Goal: Task Accomplishment & Management: Complete application form

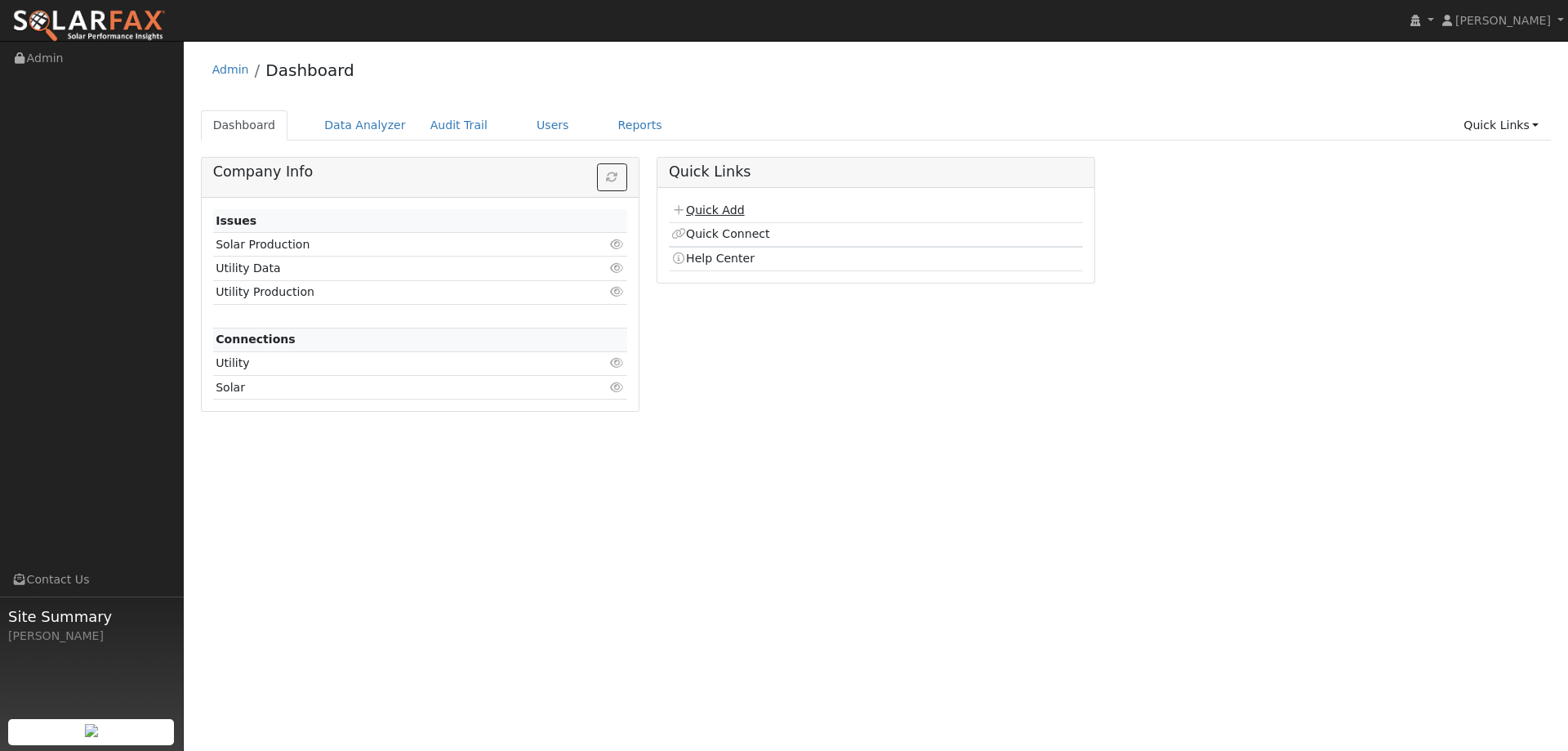
click at [688, 207] on link "Quick Add" at bounding box center [707, 209] width 73 height 13
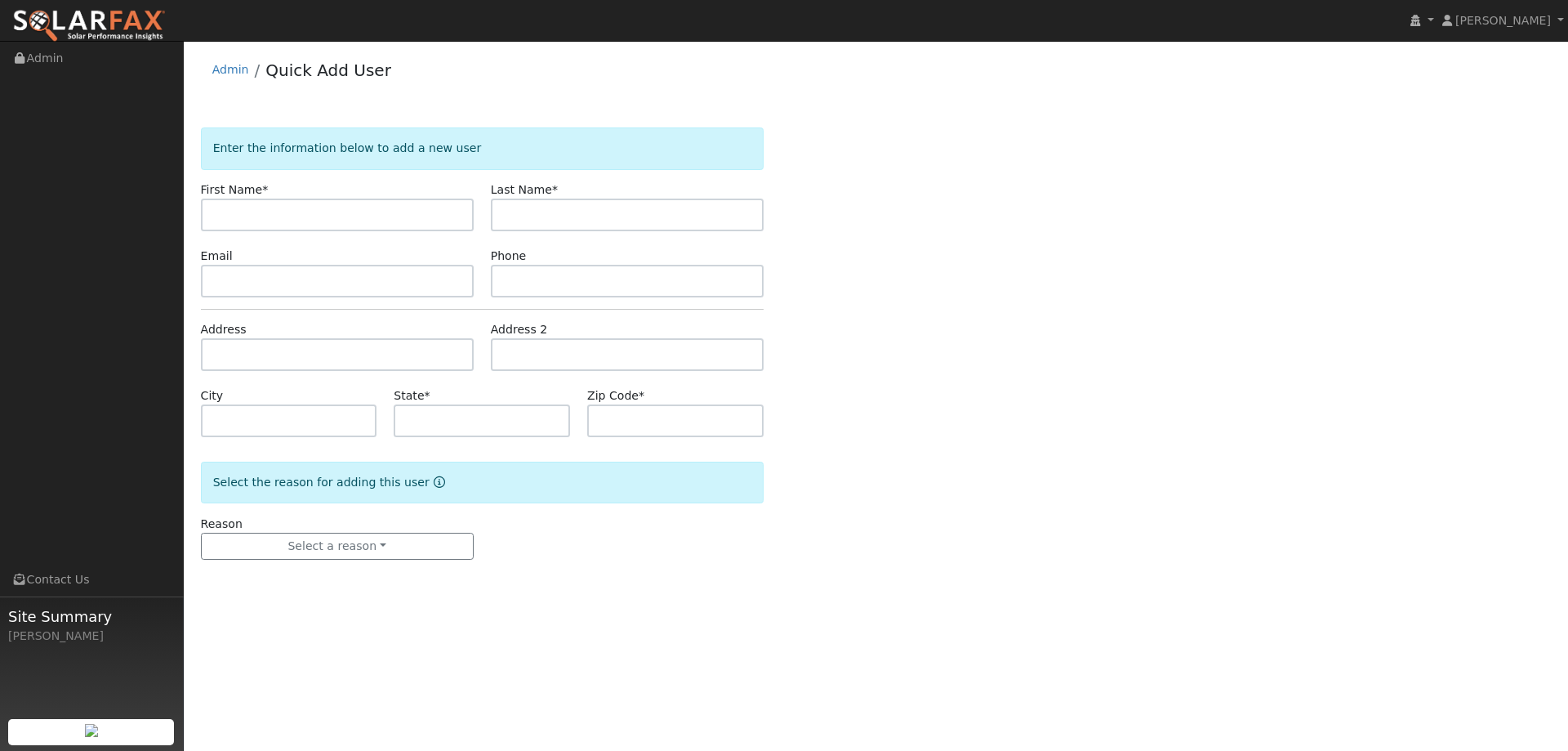
click at [392, 199] on input "text" at bounding box center [337, 214] width 273 height 33
type input "John"
click at [558, 207] on input "text" at bounding box center [627, 214] width 273 height 33
paste input "Maseitelli"
type input "Maseitelli"
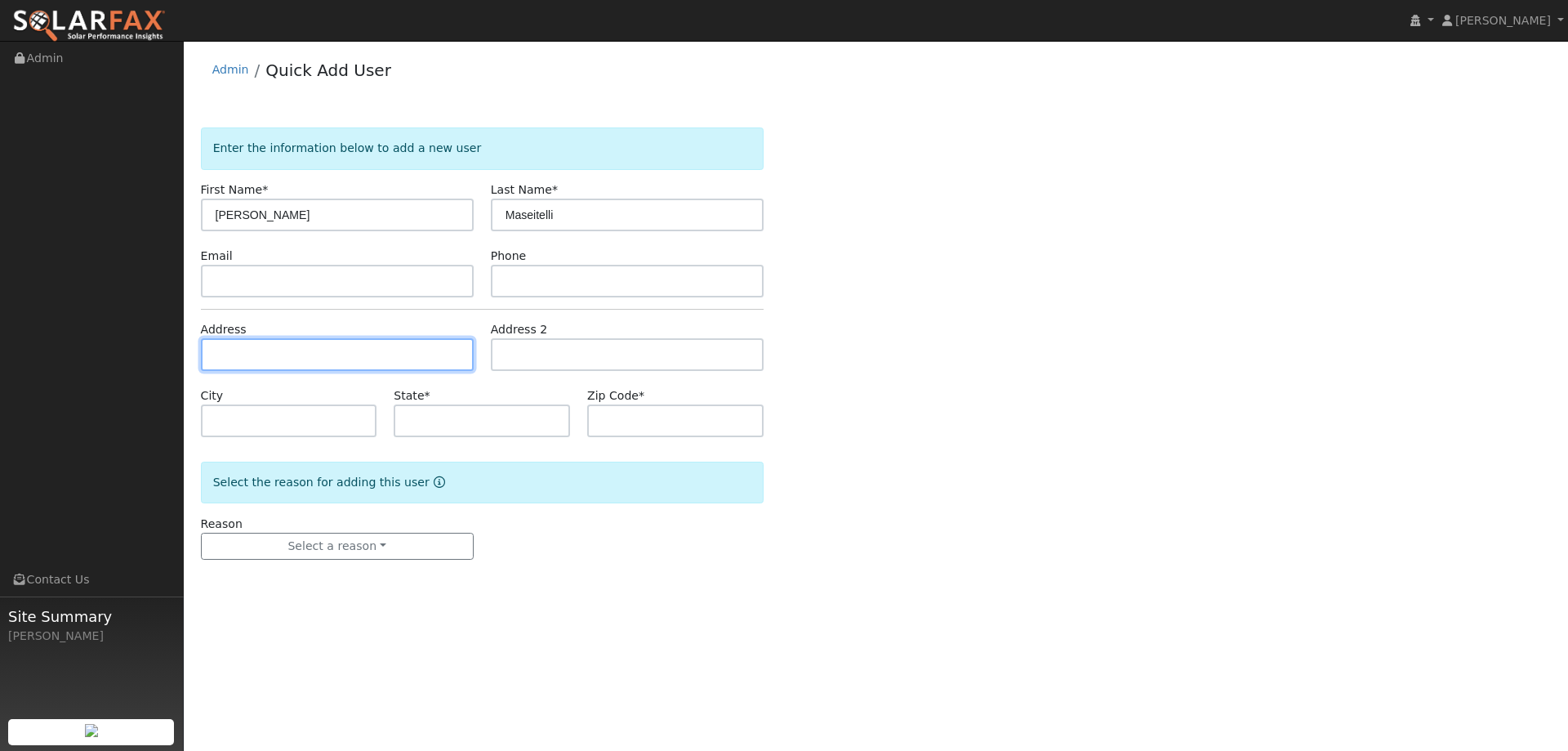
click at [309, 346] on input "text" at bounding box center [337, 354] width 273 height 33
paste input "5372 Vaca Station"
type input "5372 Vaca Station Road"
type input "Elmira"
type input "CA"
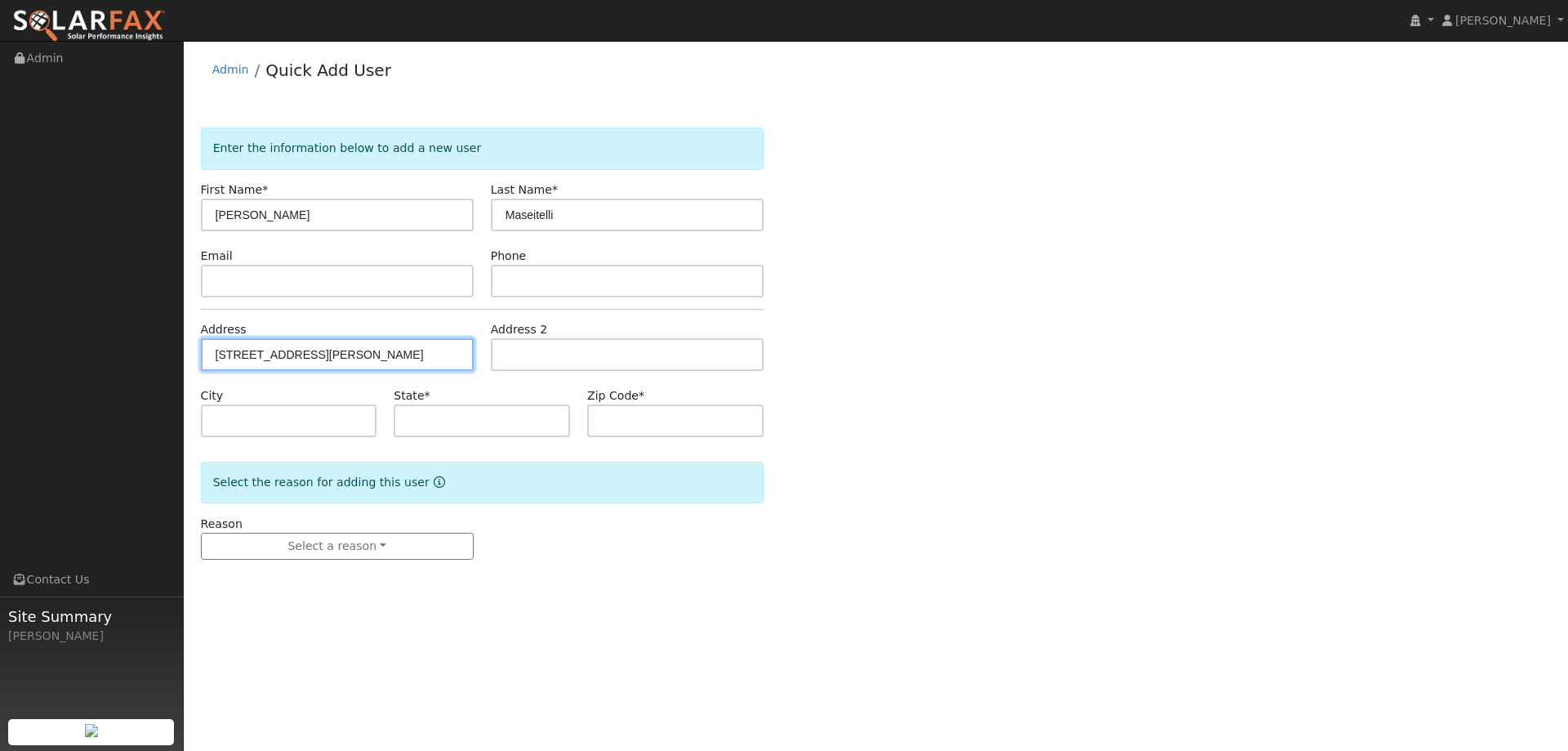
type input "95625"
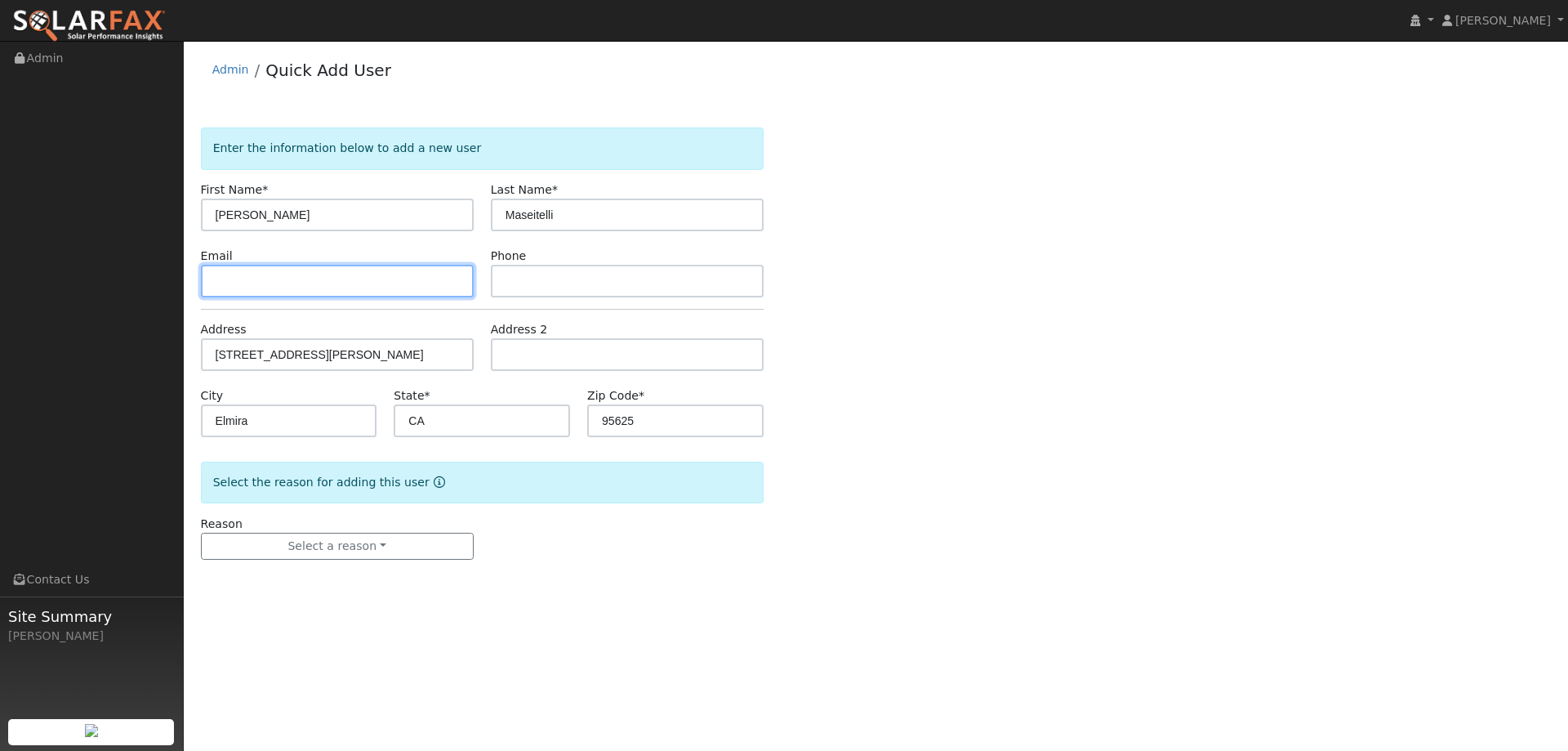
click at [356, 277] on input "text" at bounding box center [337, 280] width 273 height 33
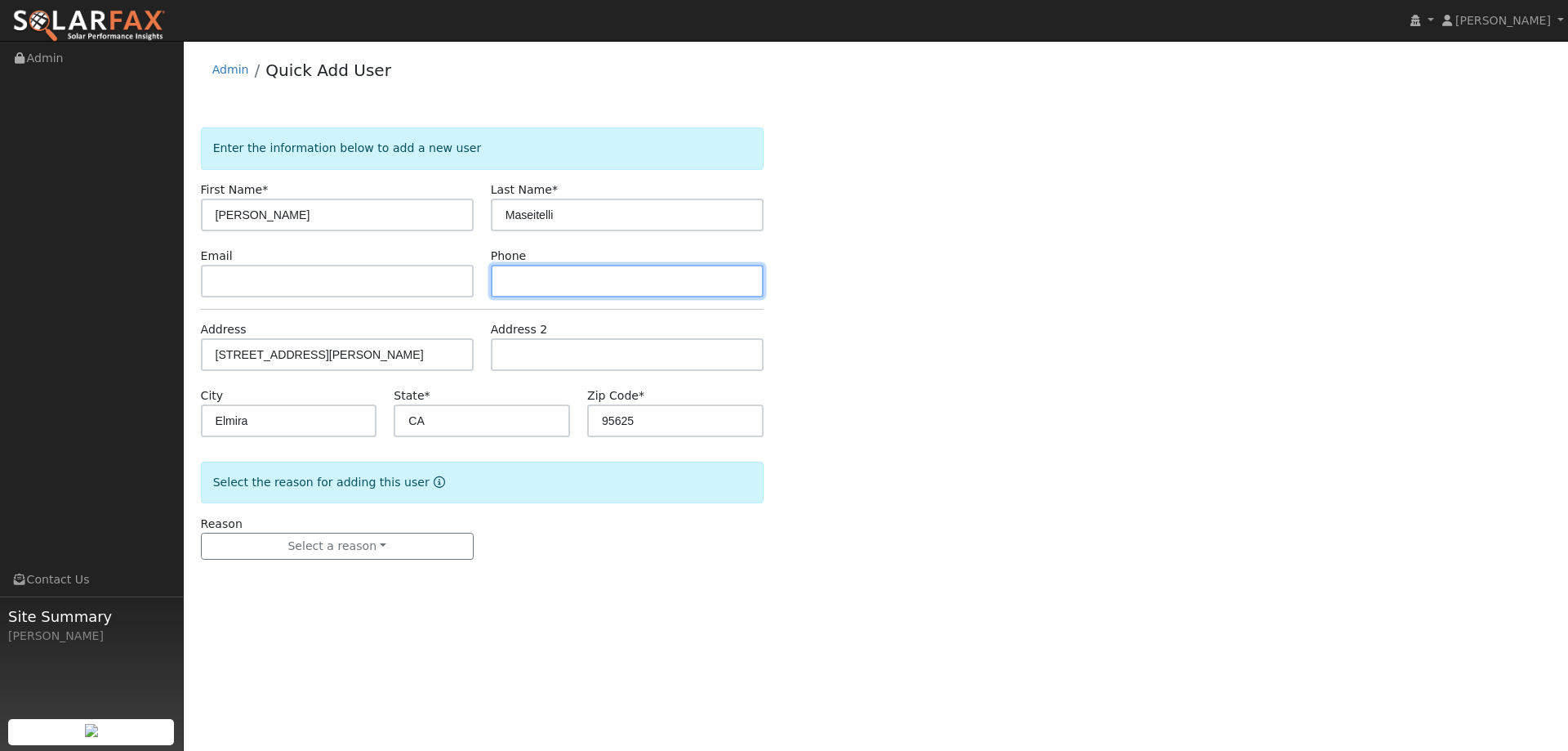
click at [641, 264] on input "text" at bounding box center [627, 280] width 273 height 33
paste input "(530) 551-5953"
type input "(530) 551-5953"
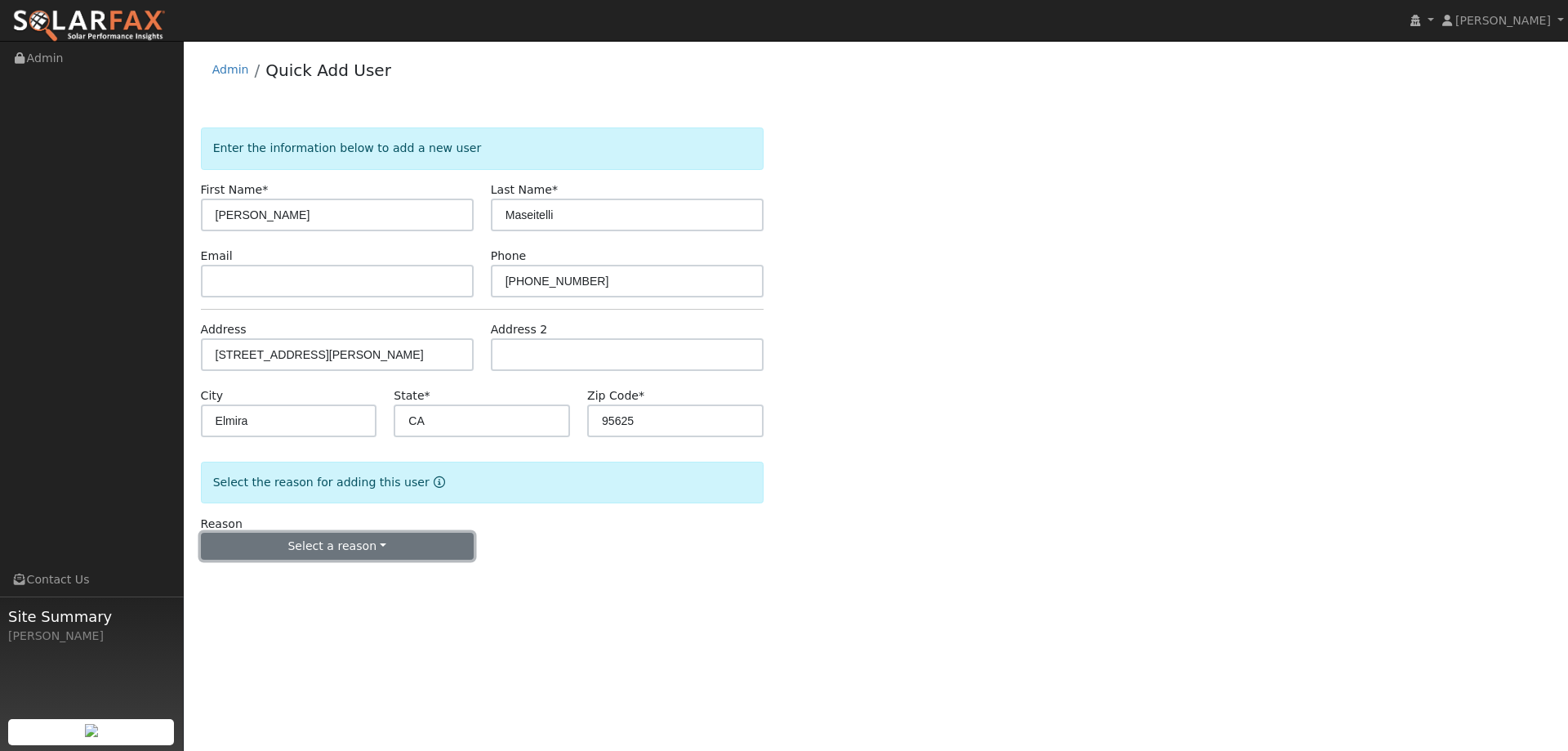
click at [345, 553] on button "Select a reason" at bounding box center [337, 547] width 273 height 28
click at [325, 584] on link "New lead" at bounding box center [291, 579] width 180 height 23
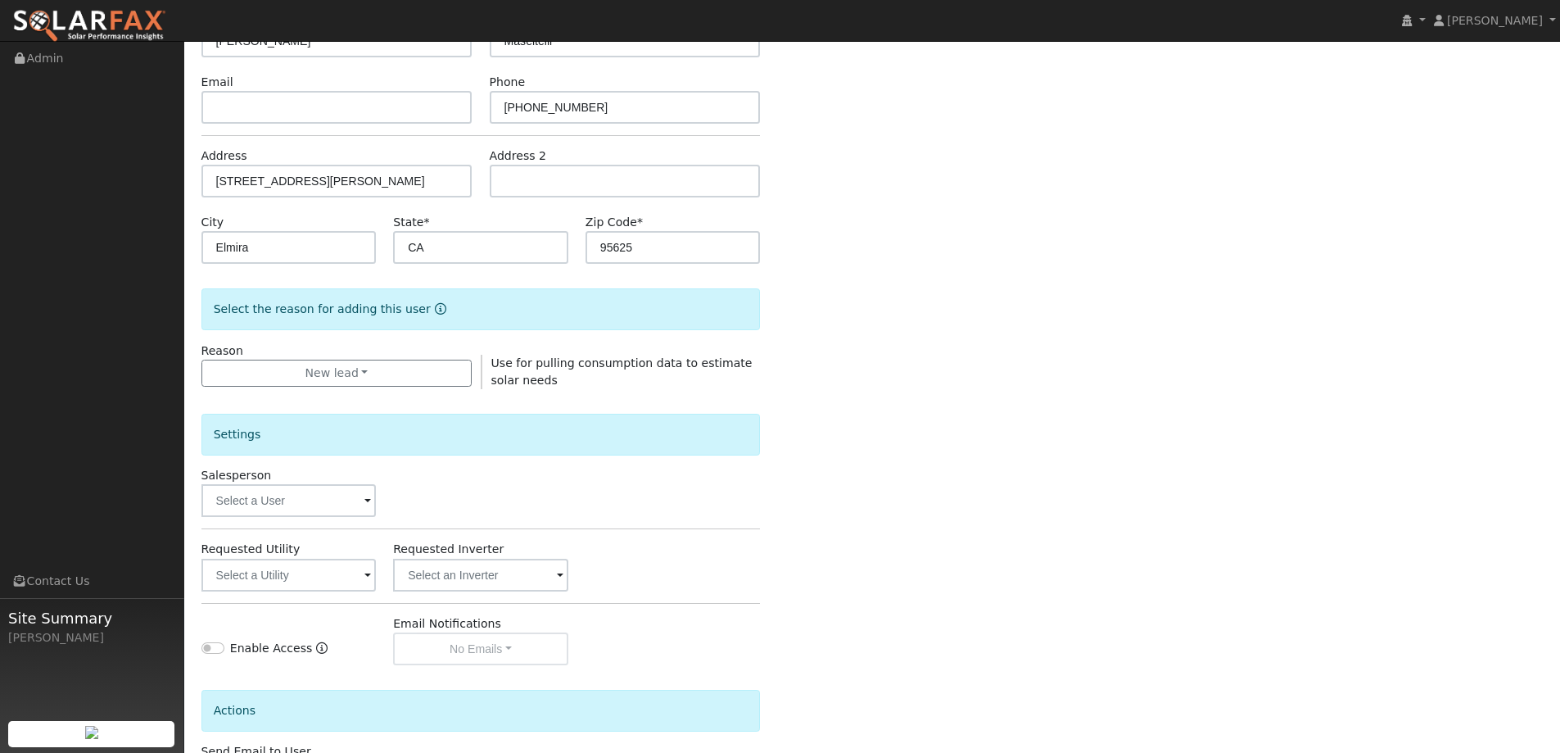
scroll to position [308, 0]
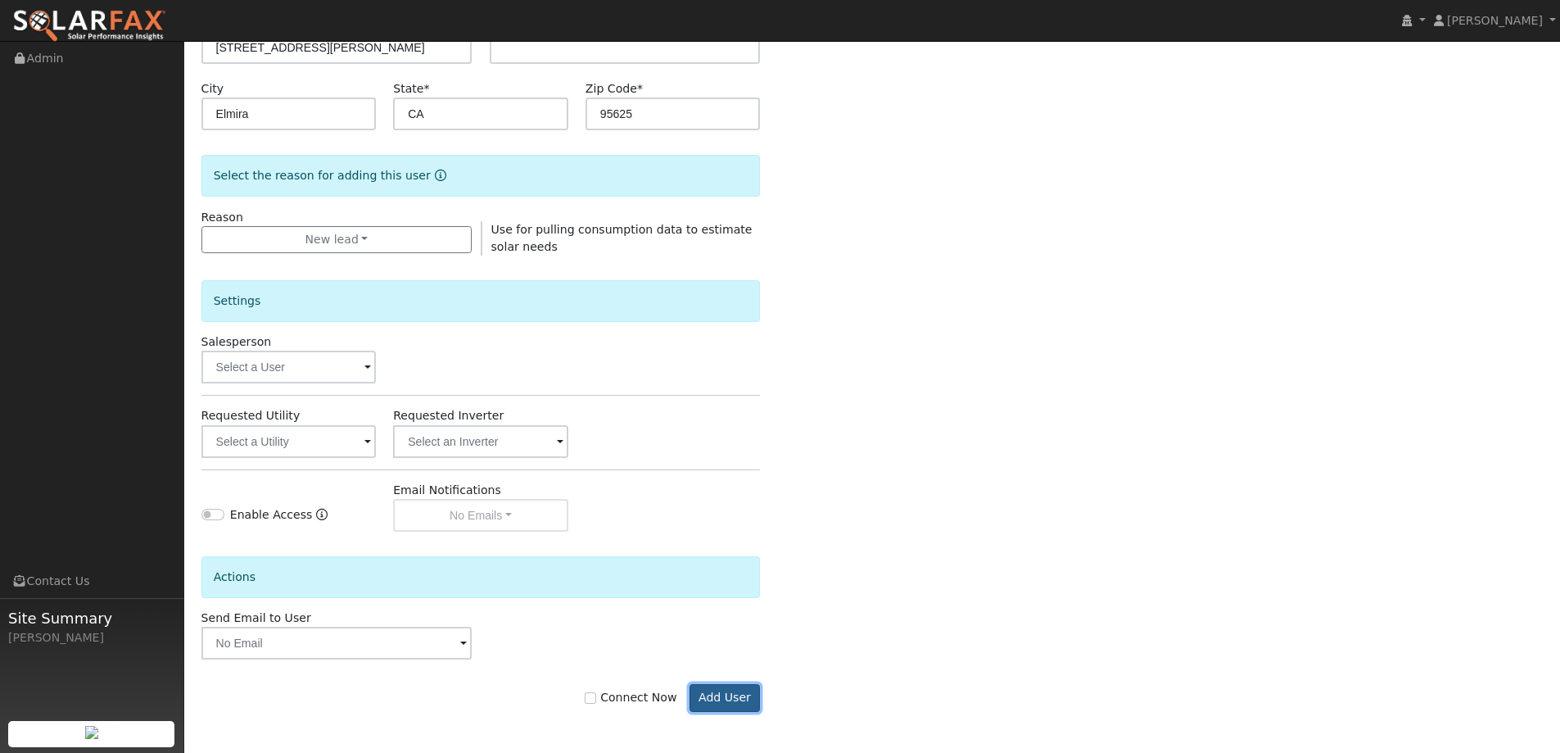
click at [734, 693] on button "Add User" at bounding box center [725, 698] width 71 height 28
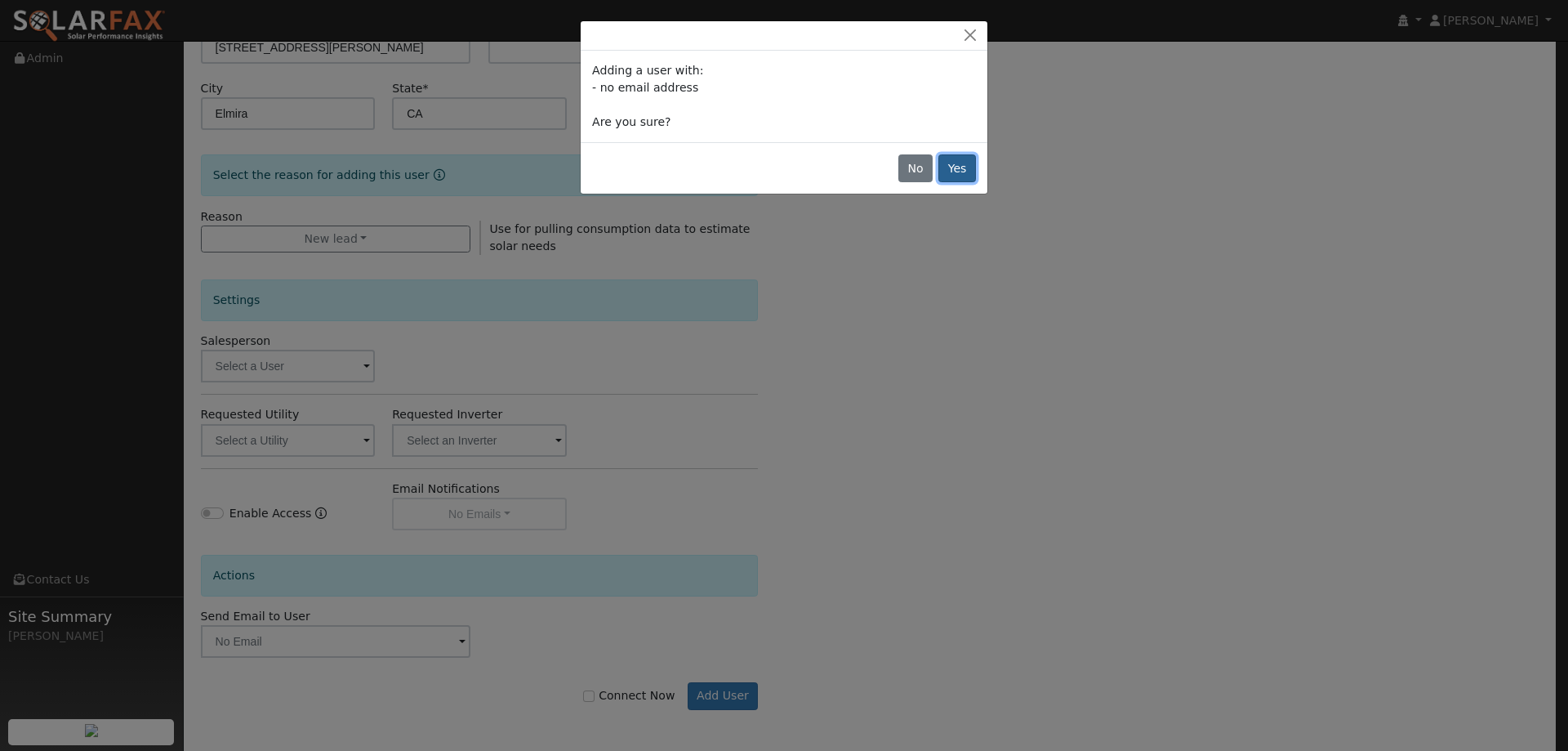
click at [954, 174] on button "Yes" at bounding box center [957, 169] width 38 height 28
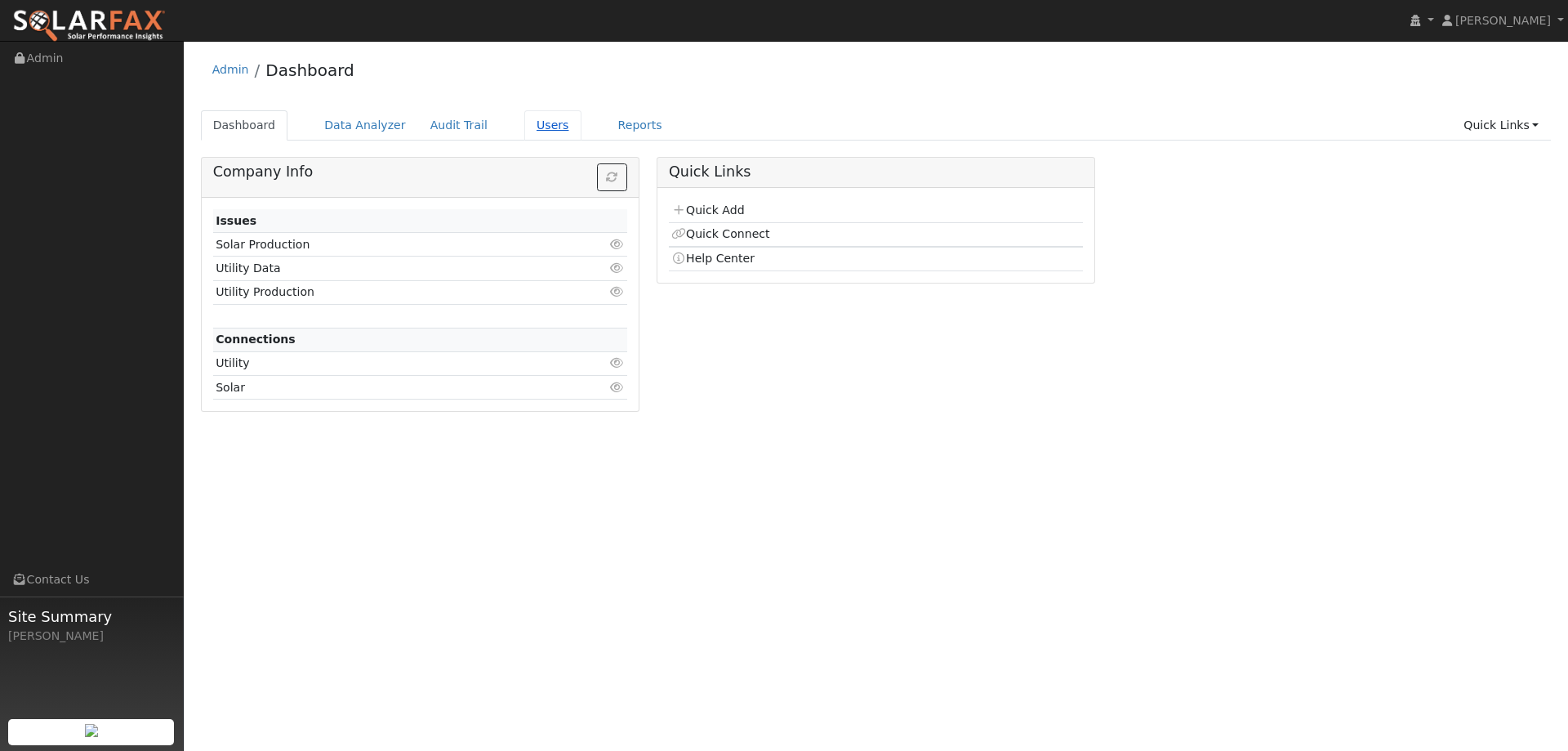
click at [524, 133] on link "Users" at bounding box center [552, 126] width 57 height 30
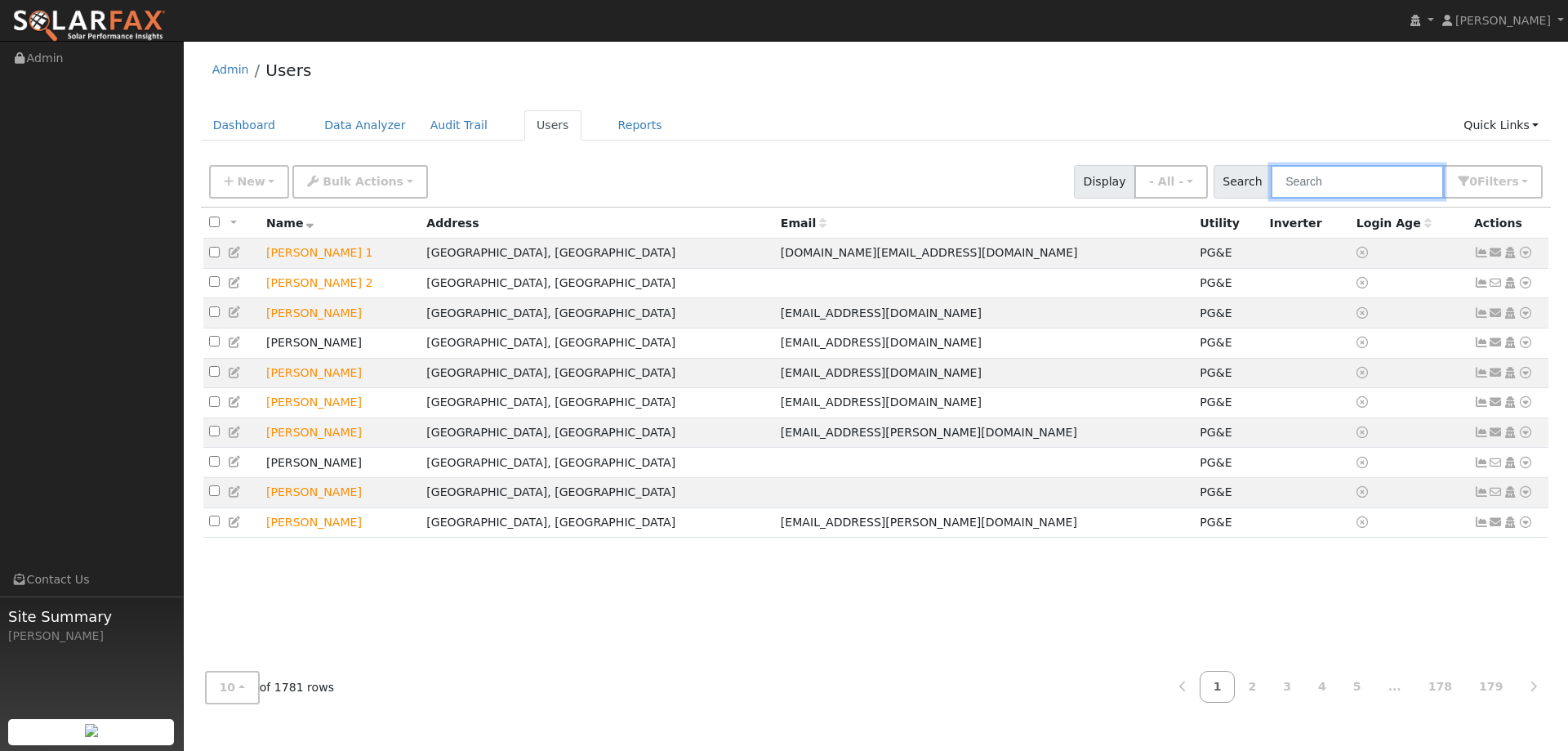
click at [1302, 175] on input "text" at bounding box center [1357, 182] width 173 height 34
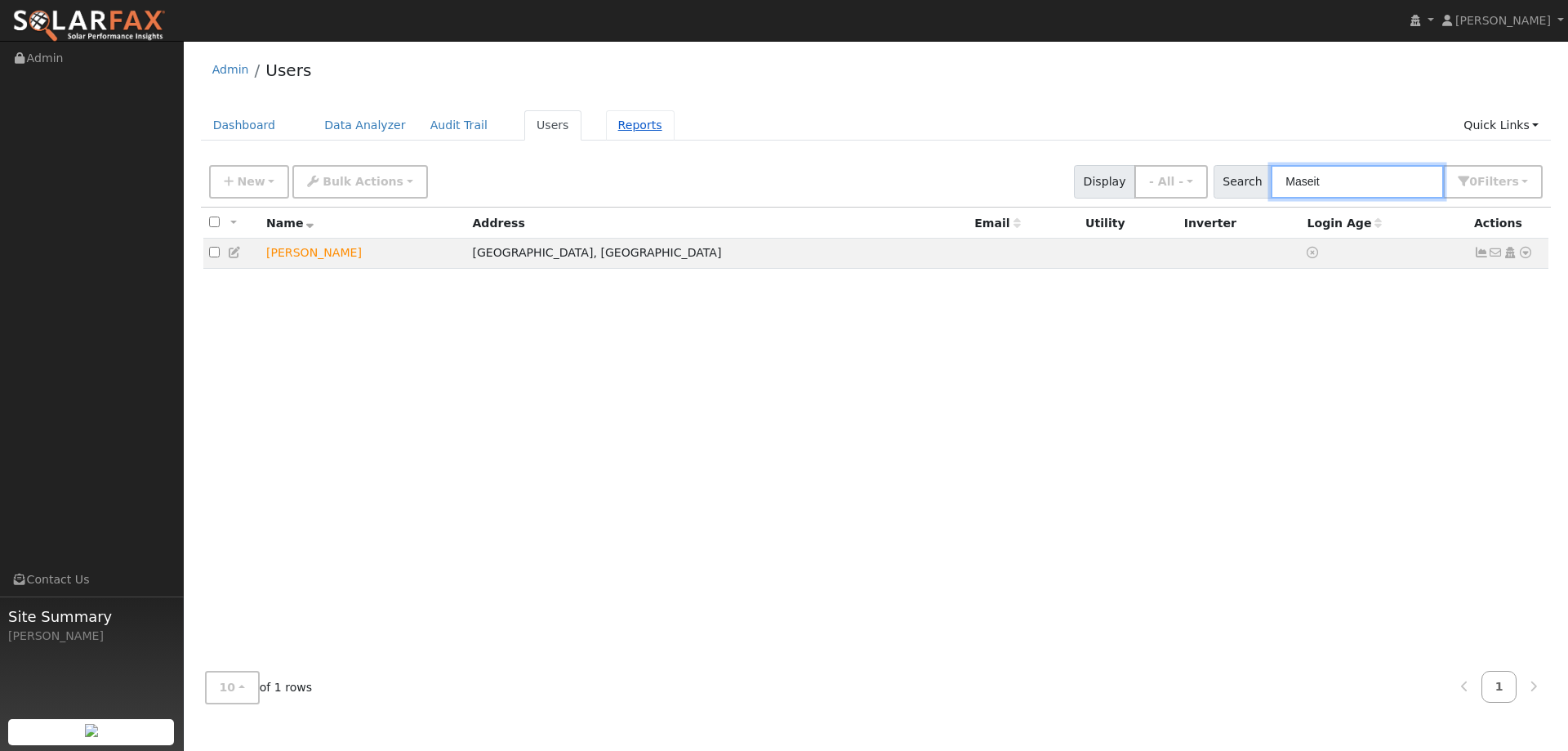
type input "Maseit"
click at [606, 127] on link "Reports" at bounding box center [640, 126] width 69 height 30
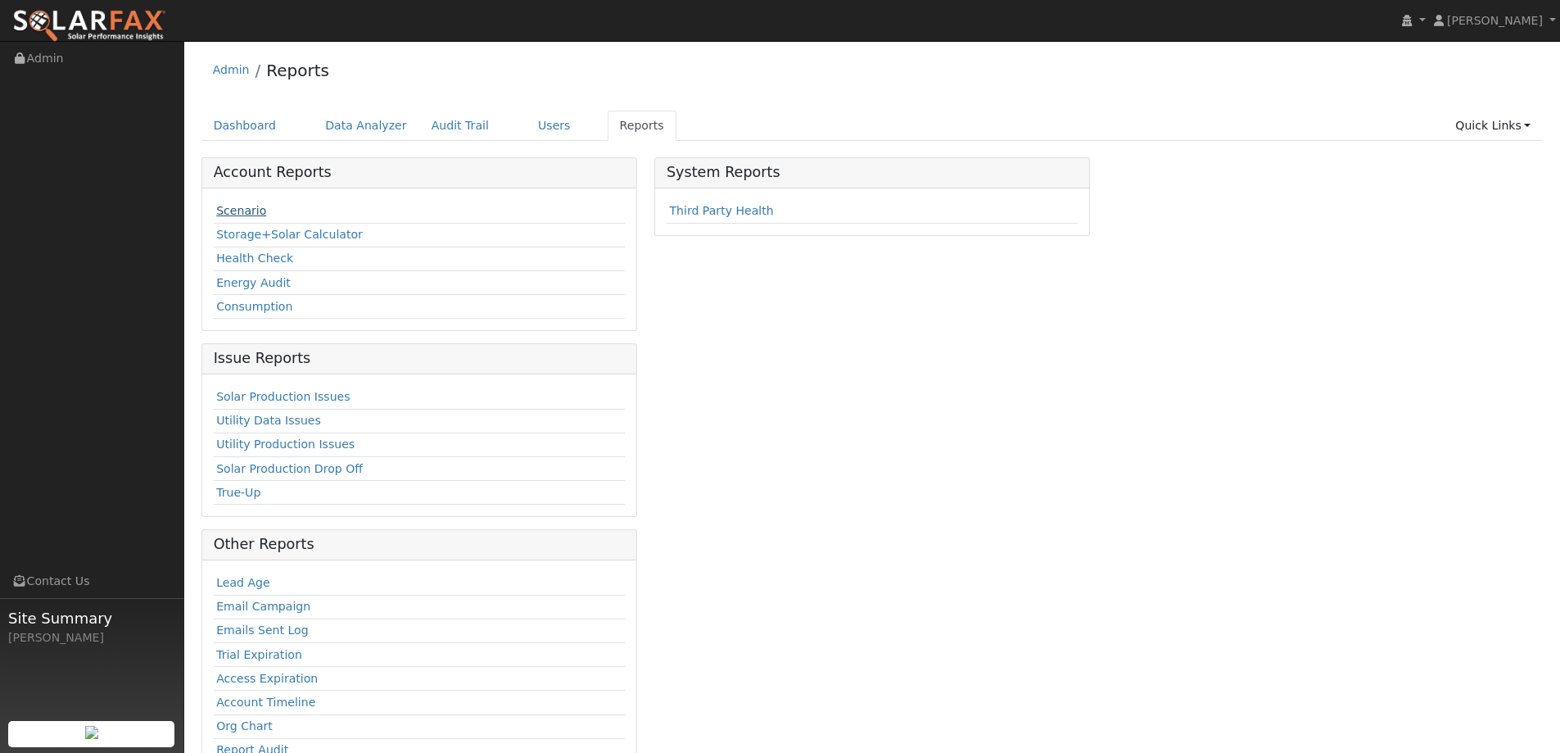
click at [254, 212] on link "Scenario" at bounding box center [241, 210] width 50 height 13
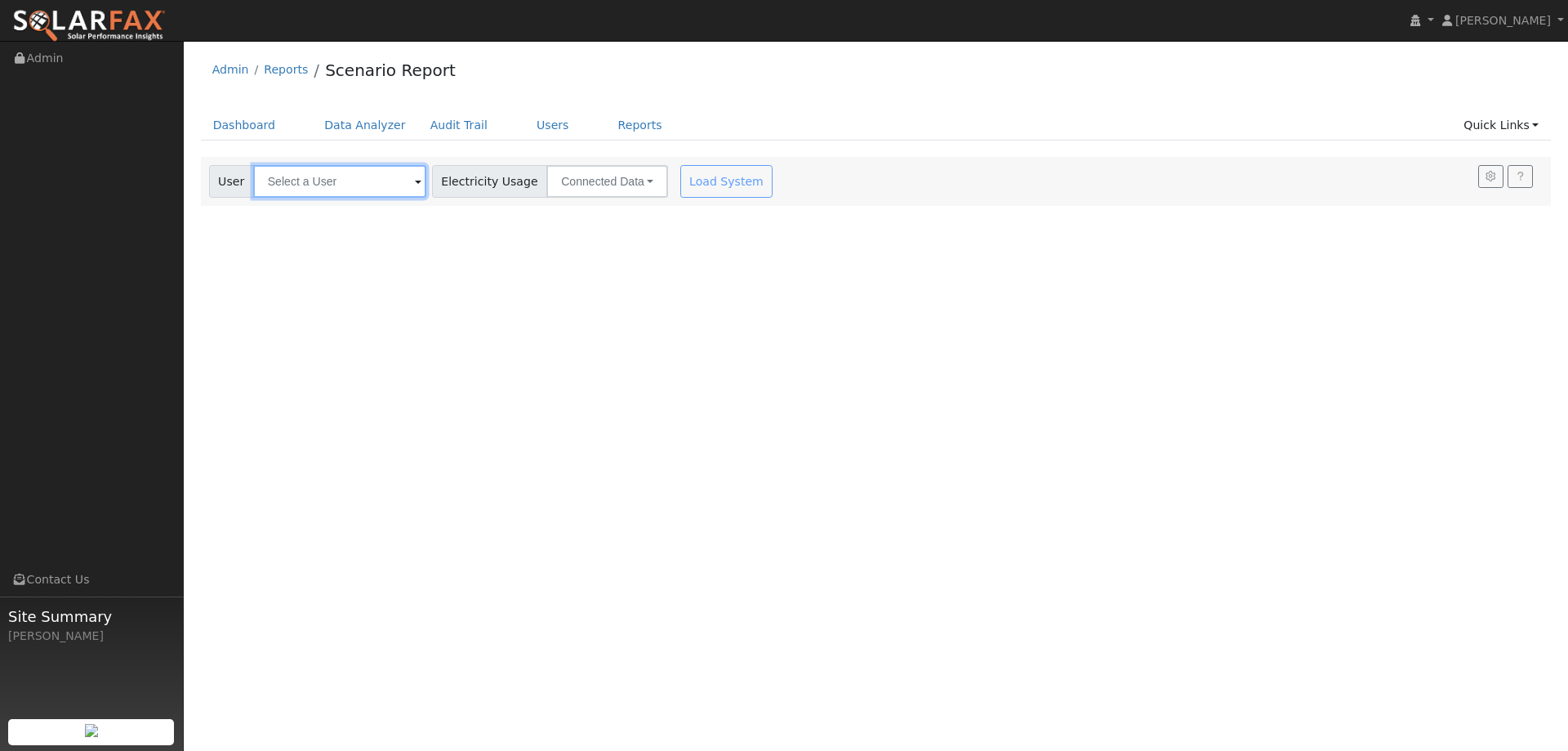
click at [391, 181] on input "text" at bounding box center [340, 181] width 173 height 33
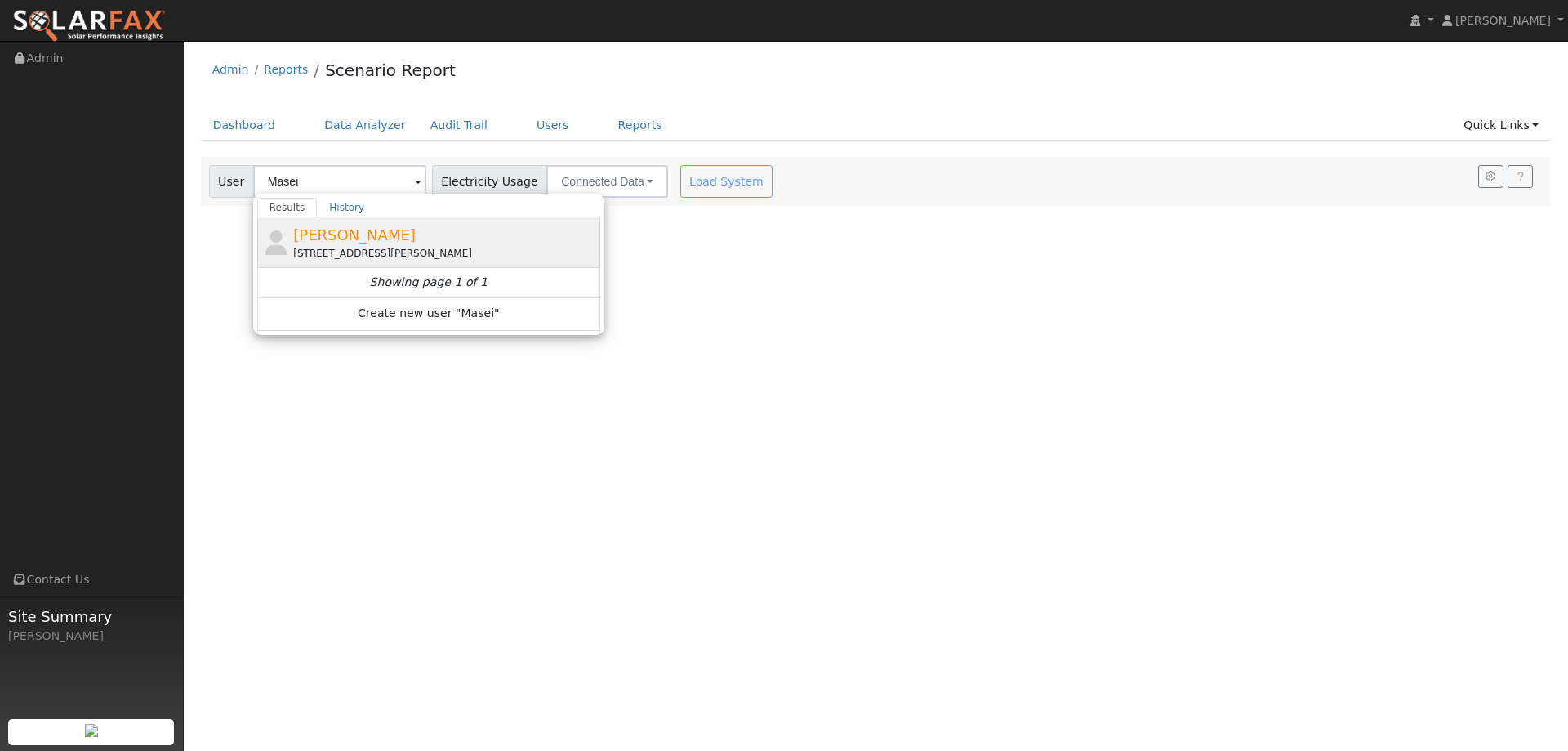
click at [377, 228] on span "[PERSON_NAME]" at bounding box center [354, 234] width 123 height 17
type input "[PERSON_NAME]"
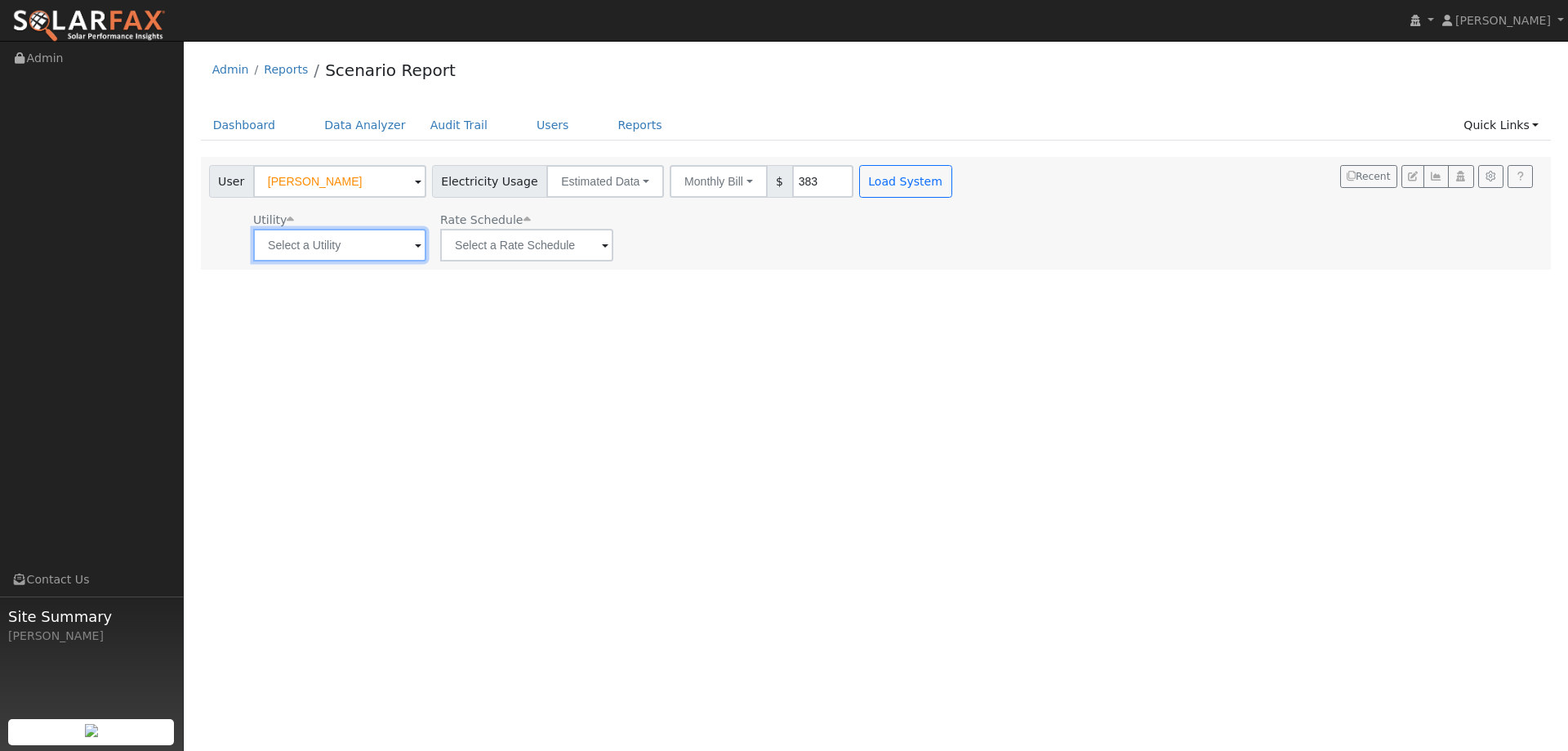
click at [324, 243] on input "text" at bounding box center [340, 244] width 173 height 33
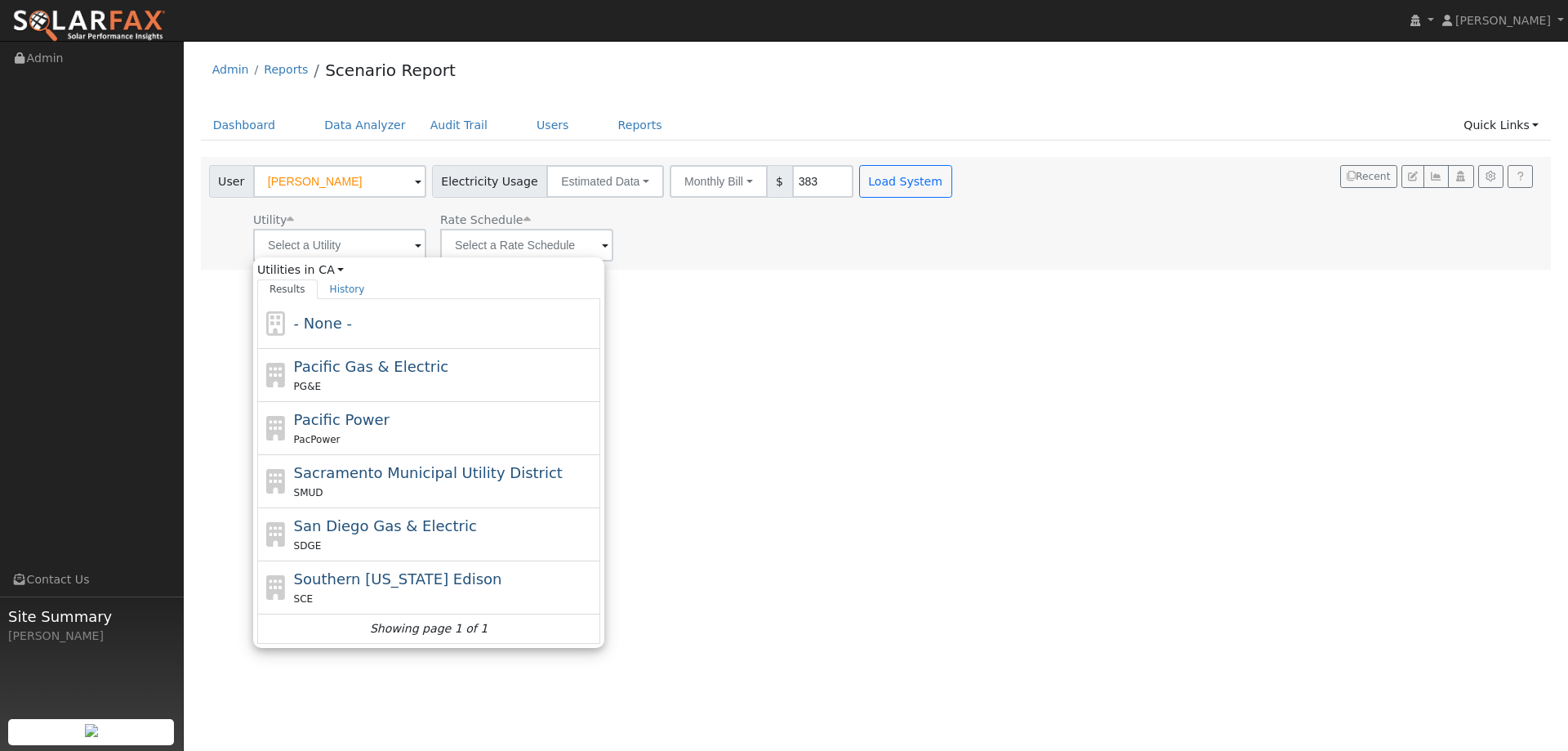
click at [382, 382] on div "PG&E" at bounding box center [446, 385] width 303 height 17
type input "Pacific Gas & Electric"
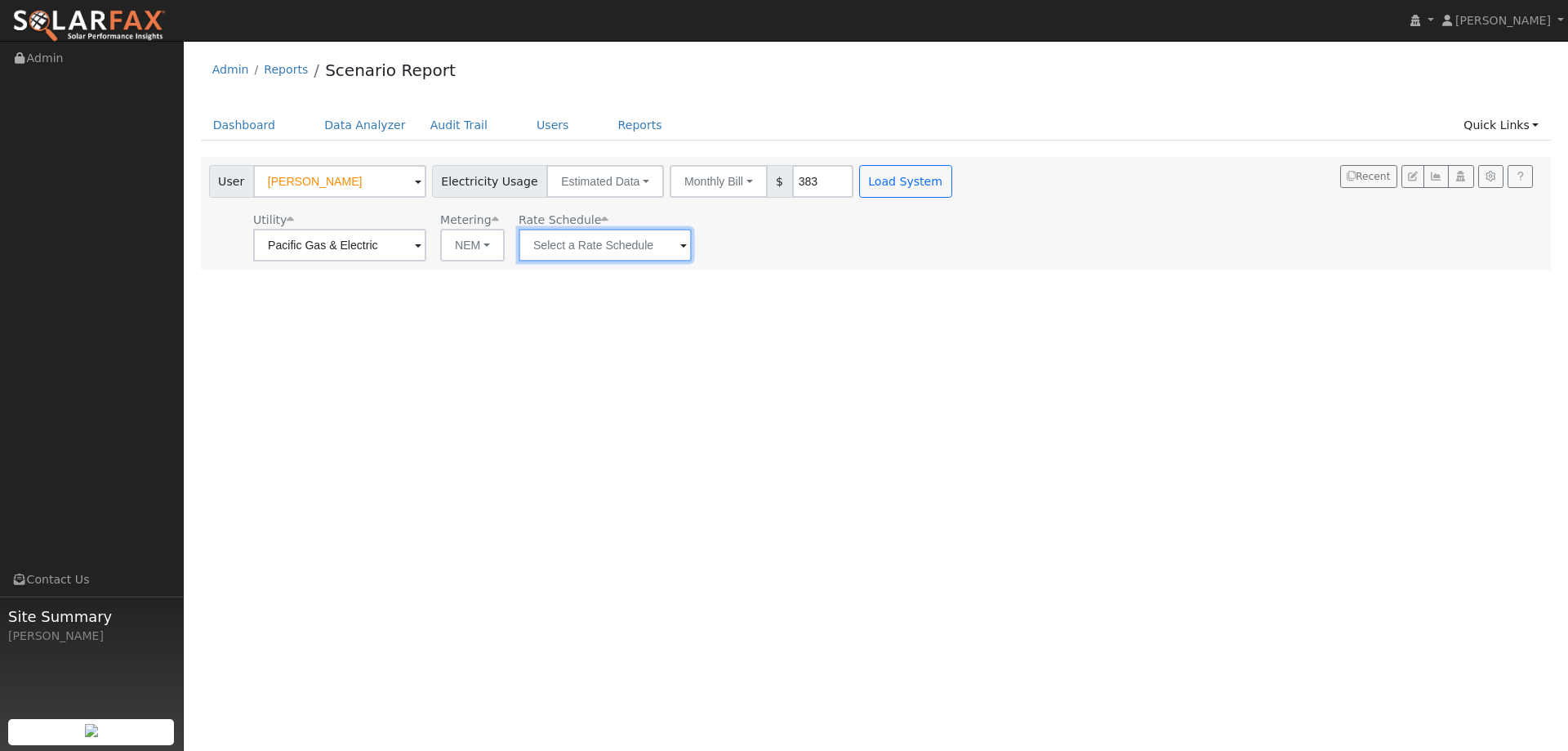
click at [582, 240] on input "text" at bounding box center [605, 244] width 173 height 33
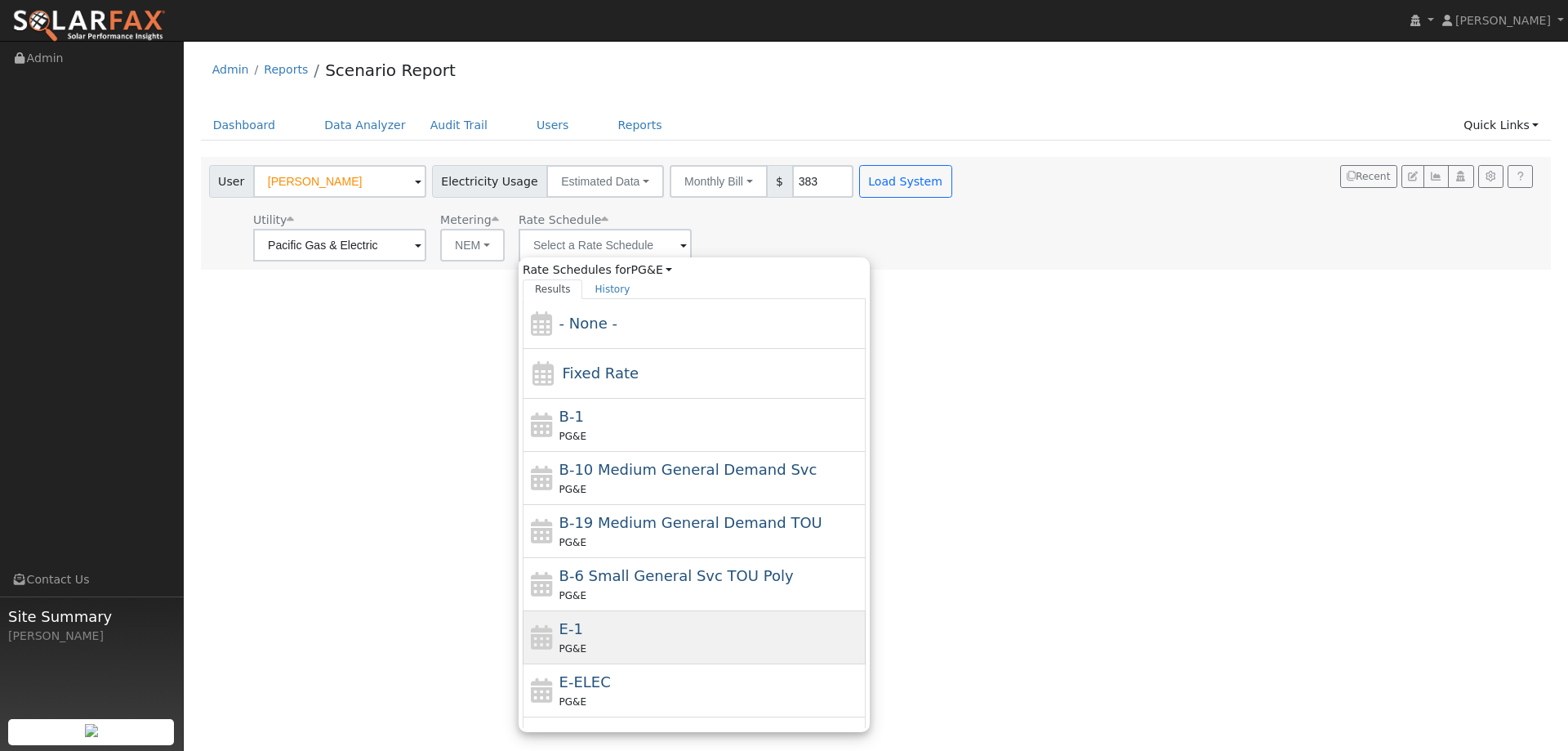
click at [603, 637] on div "E-1 PG&E" at bounding box center [711, 636] width 303 height 39
type input "E-1"
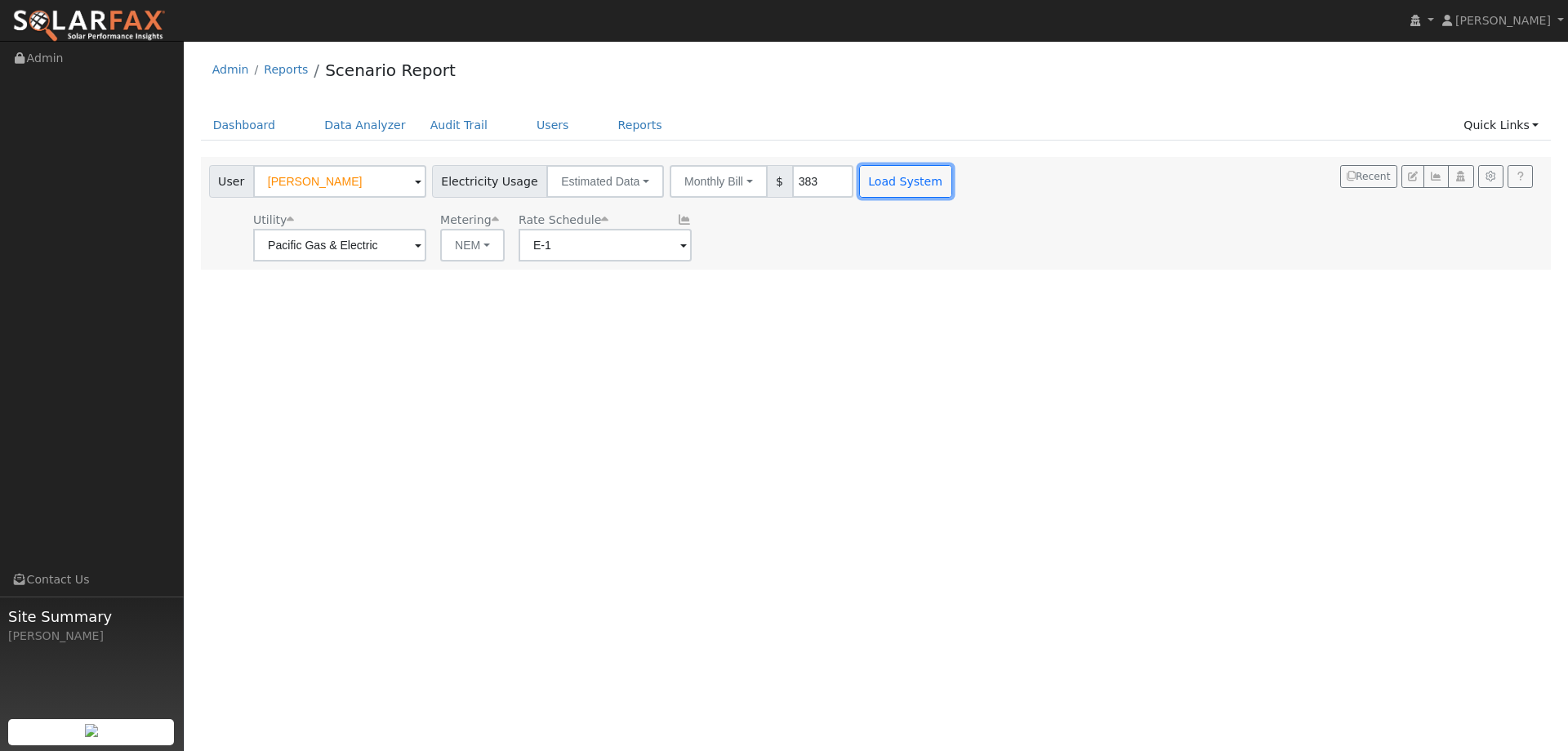
click at [873, 195] on button "Load System" at bounding box center [905, 181] width 93 height 33
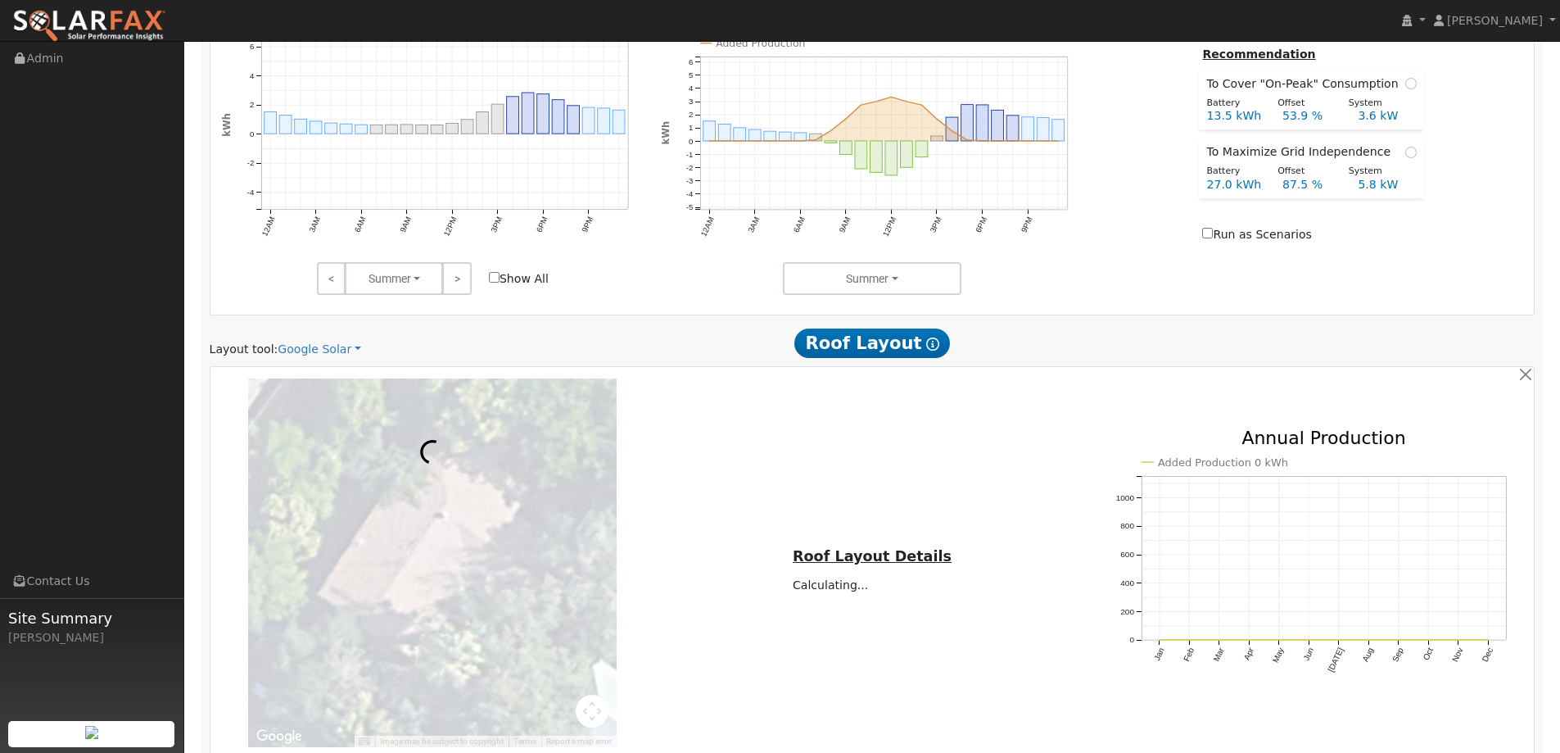
scroll to position [930, 0]
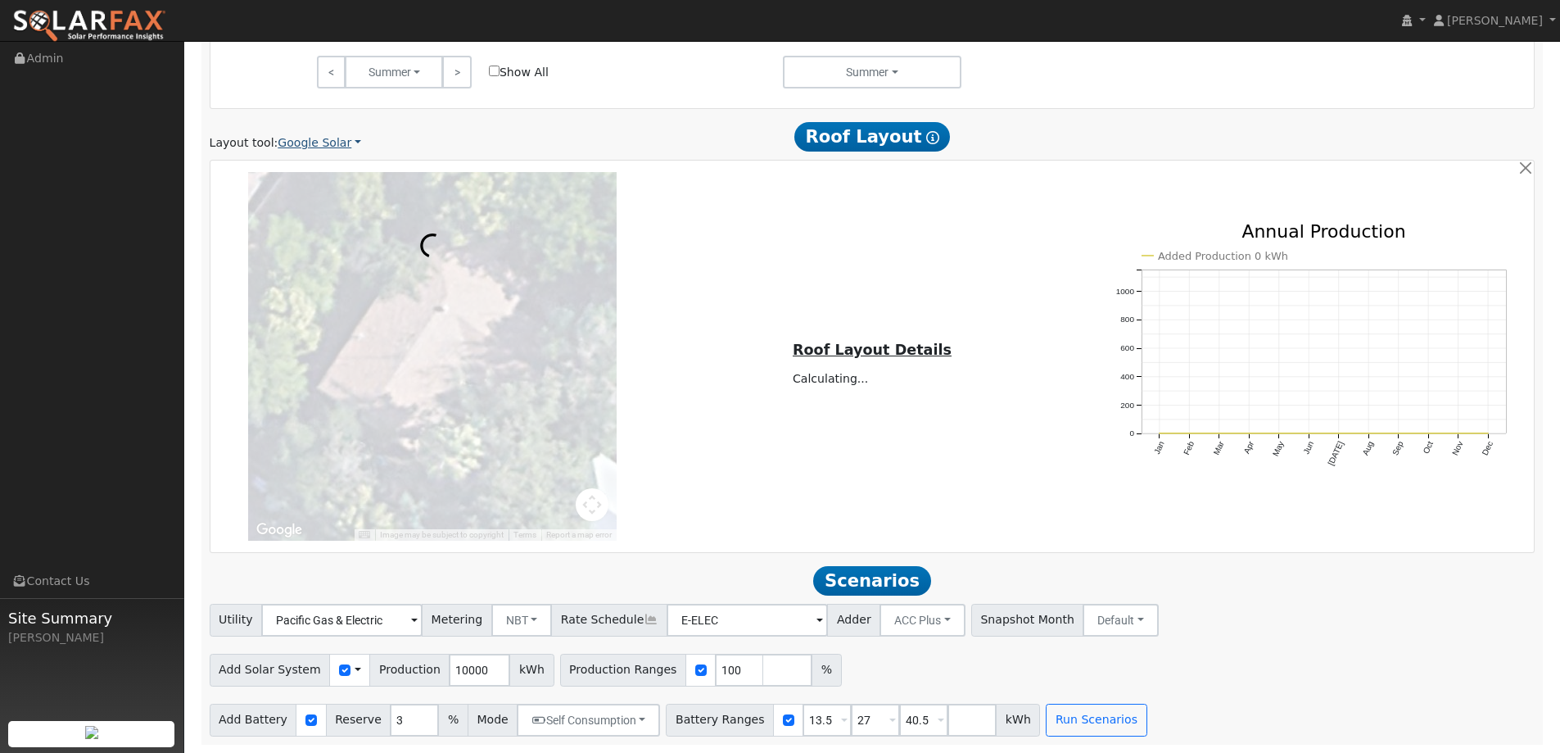
click at [314, 147] on link "Google Solar" at bounding box center [320, 142] width 84 height 17
click at [338, 211] on link "Aurora" at bounding box center [331, 217] width 114 height 23
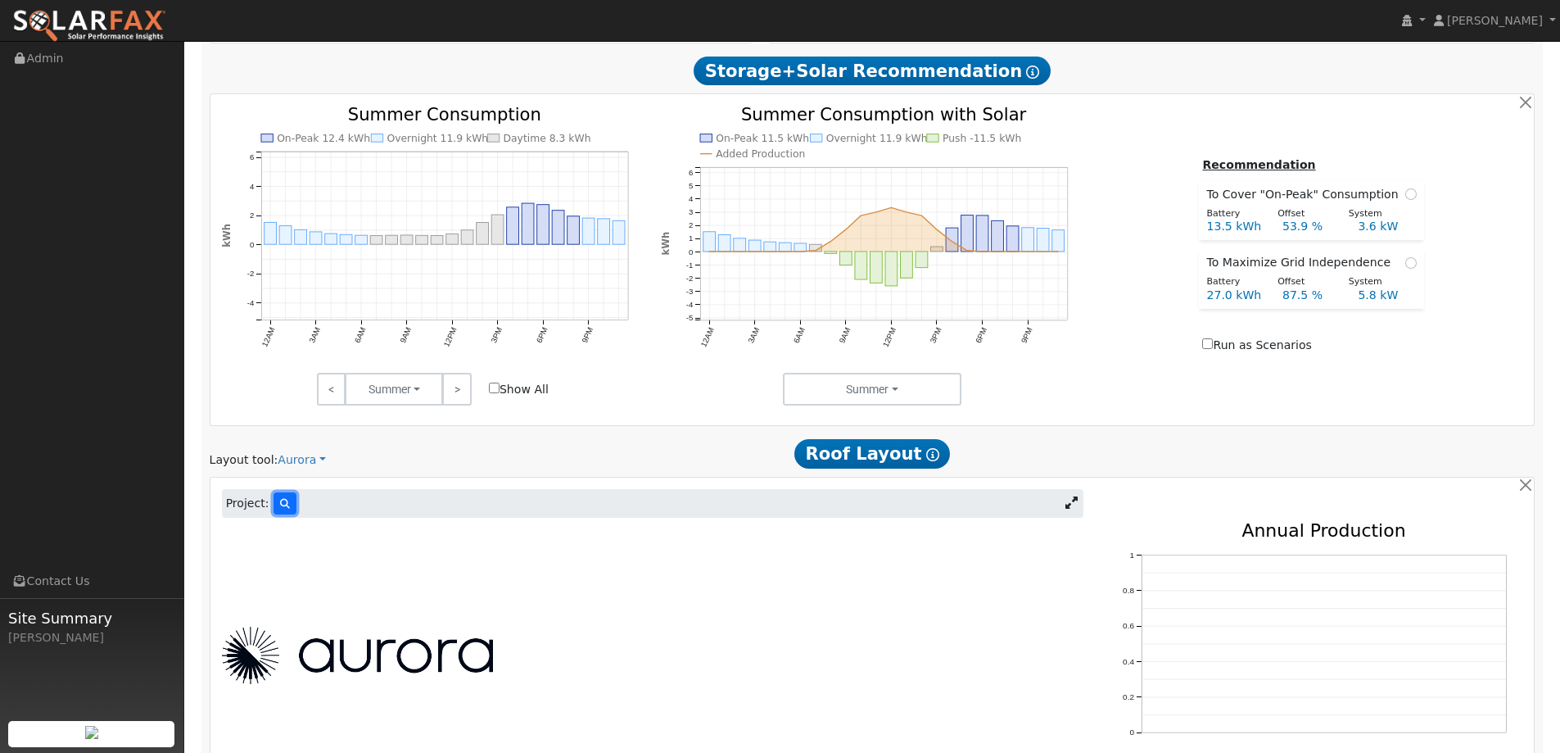
click at [274, 497] on button at bounding box center [285, 503] width 23 height 22
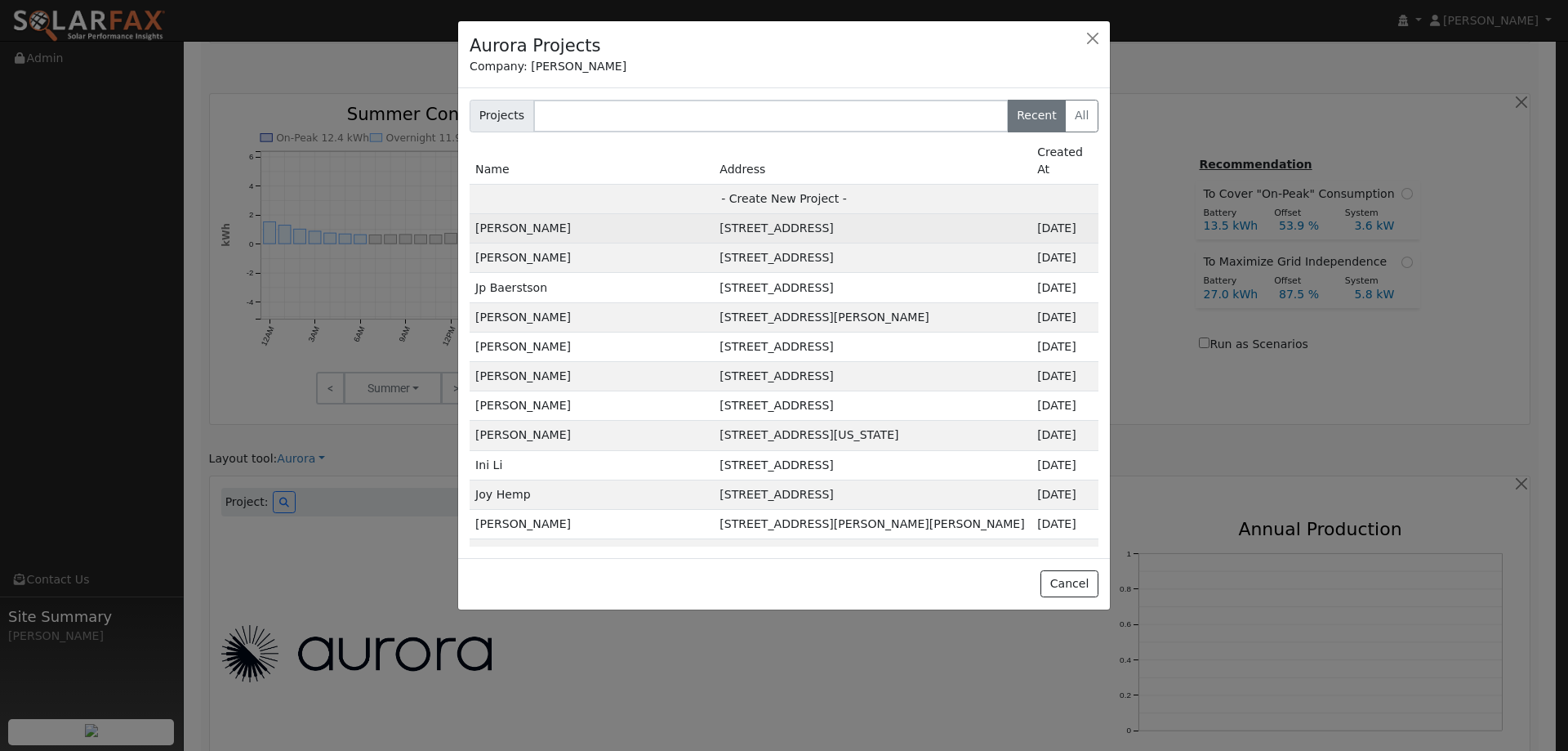
click at [625, 214] on td "[PERSON_NAME]" at bounding box center [591, 228] width 244 height 29
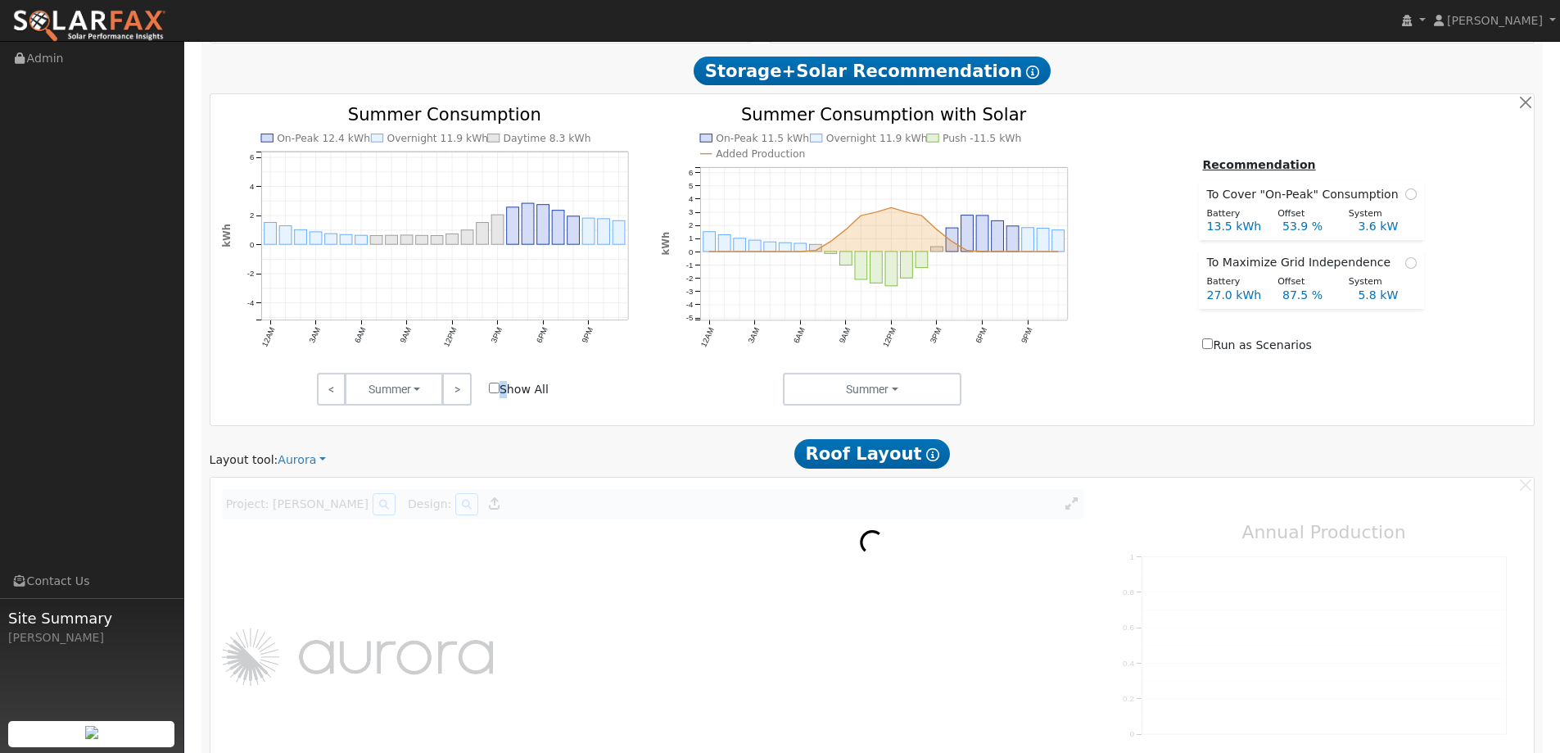
click at [627, 195] on div "Scenario Report Powered by SolarFax ® Energy Consumption Overview Show Help Thi…" at bounding box center [872, 310] width 1342 height 1369
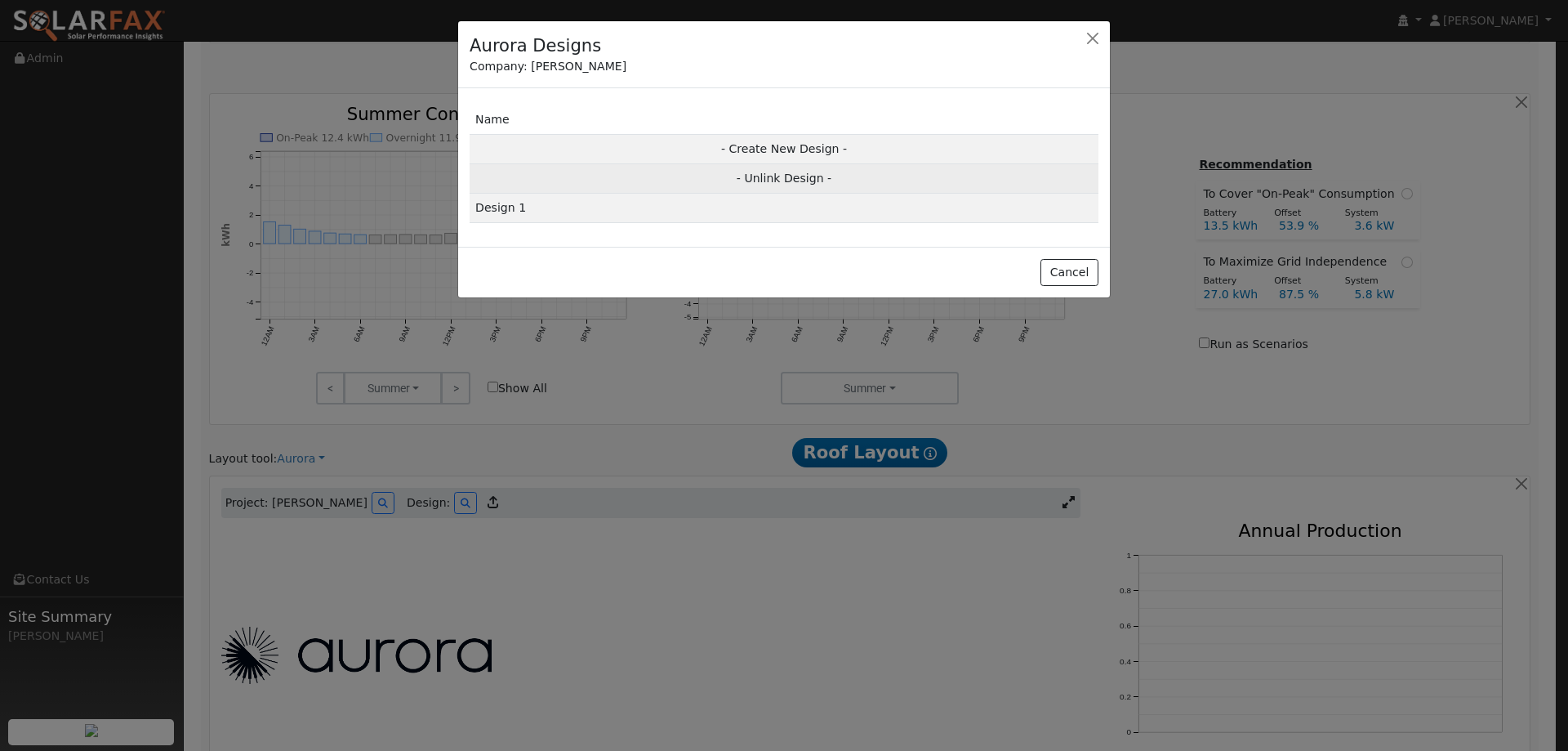
click at [797, 180] on td "- Unlink Design -" at bounding box center [784, 179] width 629 height 29
type input "0"
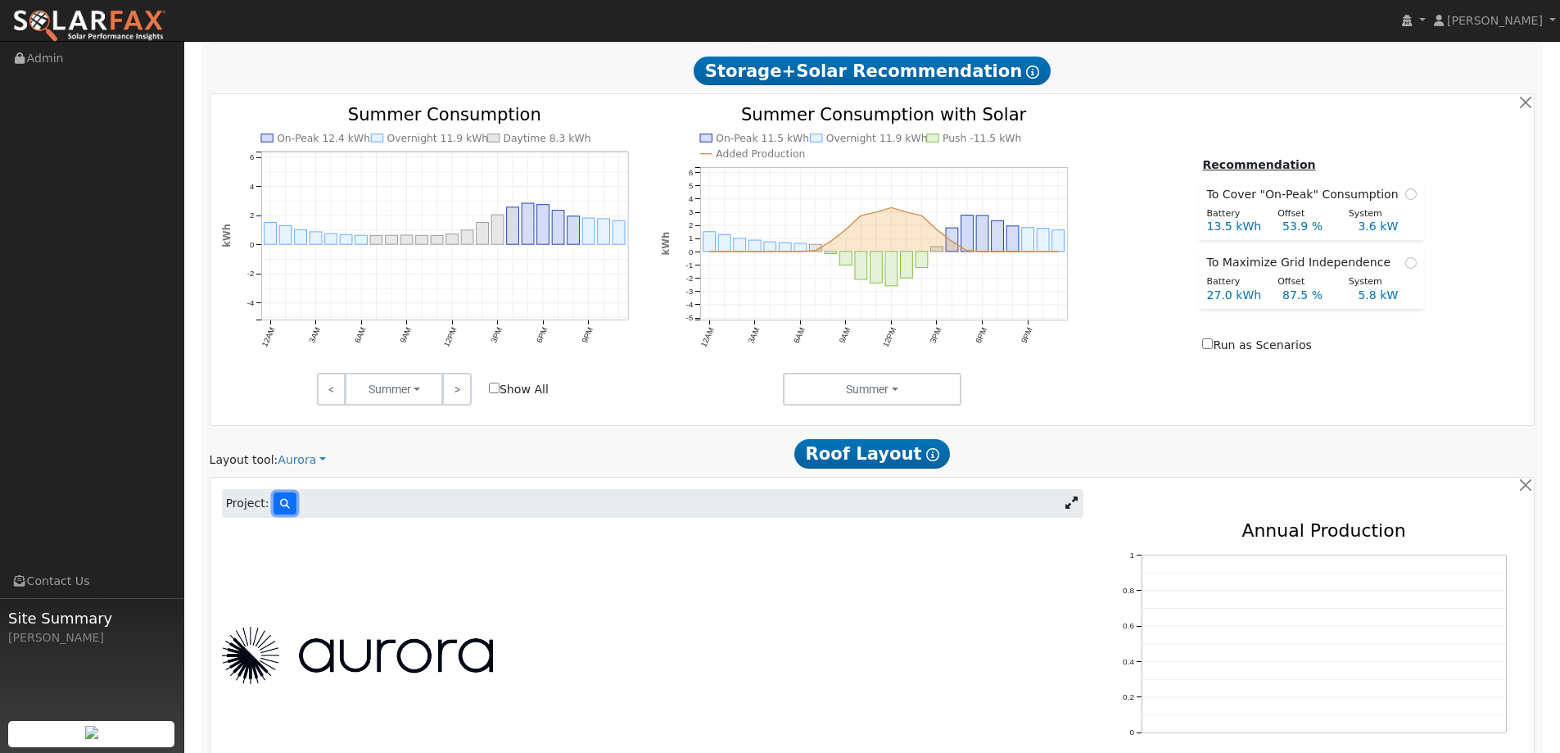
click at [280, 508] on icon at bounding box center [285, 504] width 10 height 10
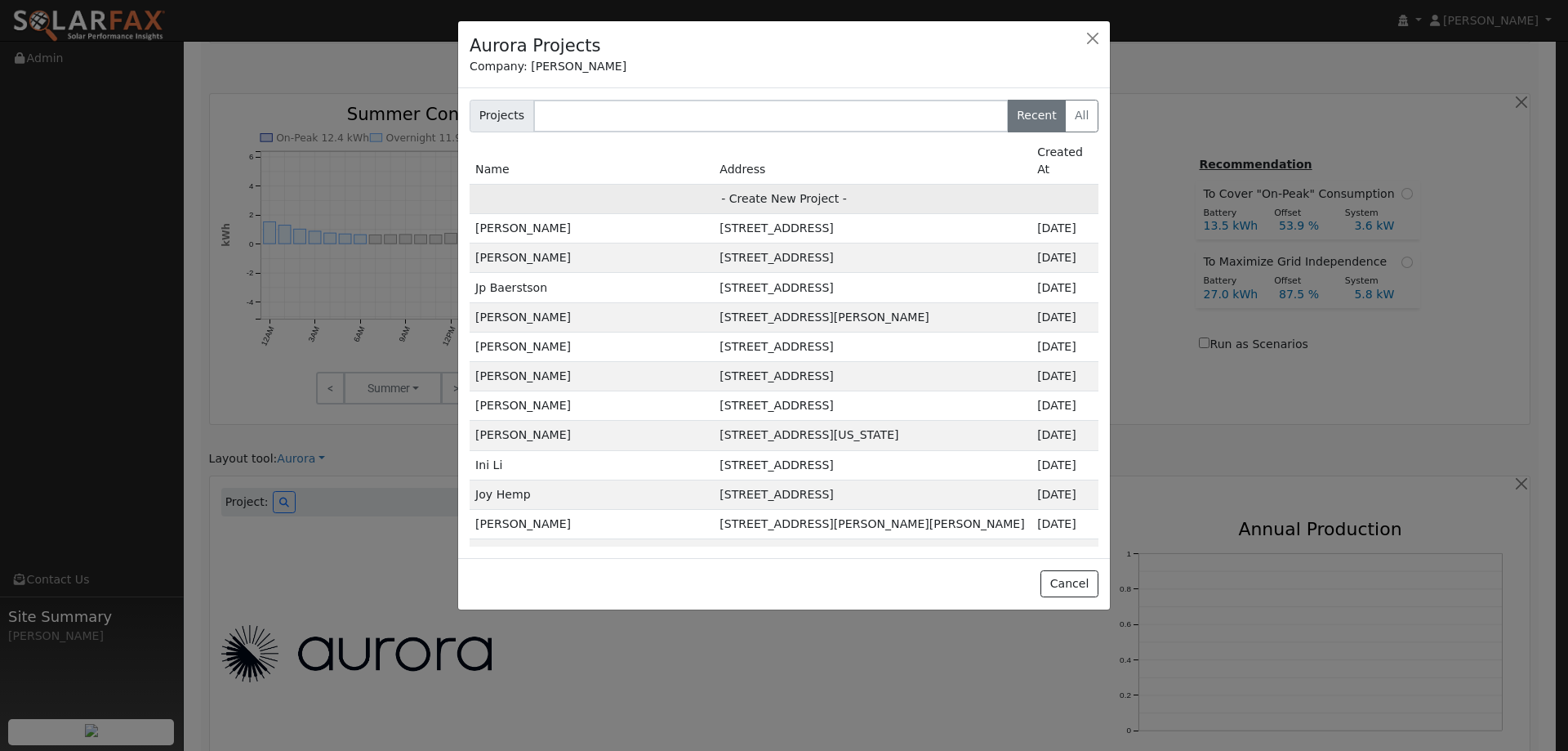
click at [585, 184] on td "- Create New Project -" at bounding box center [784, 197] width 629 height 29
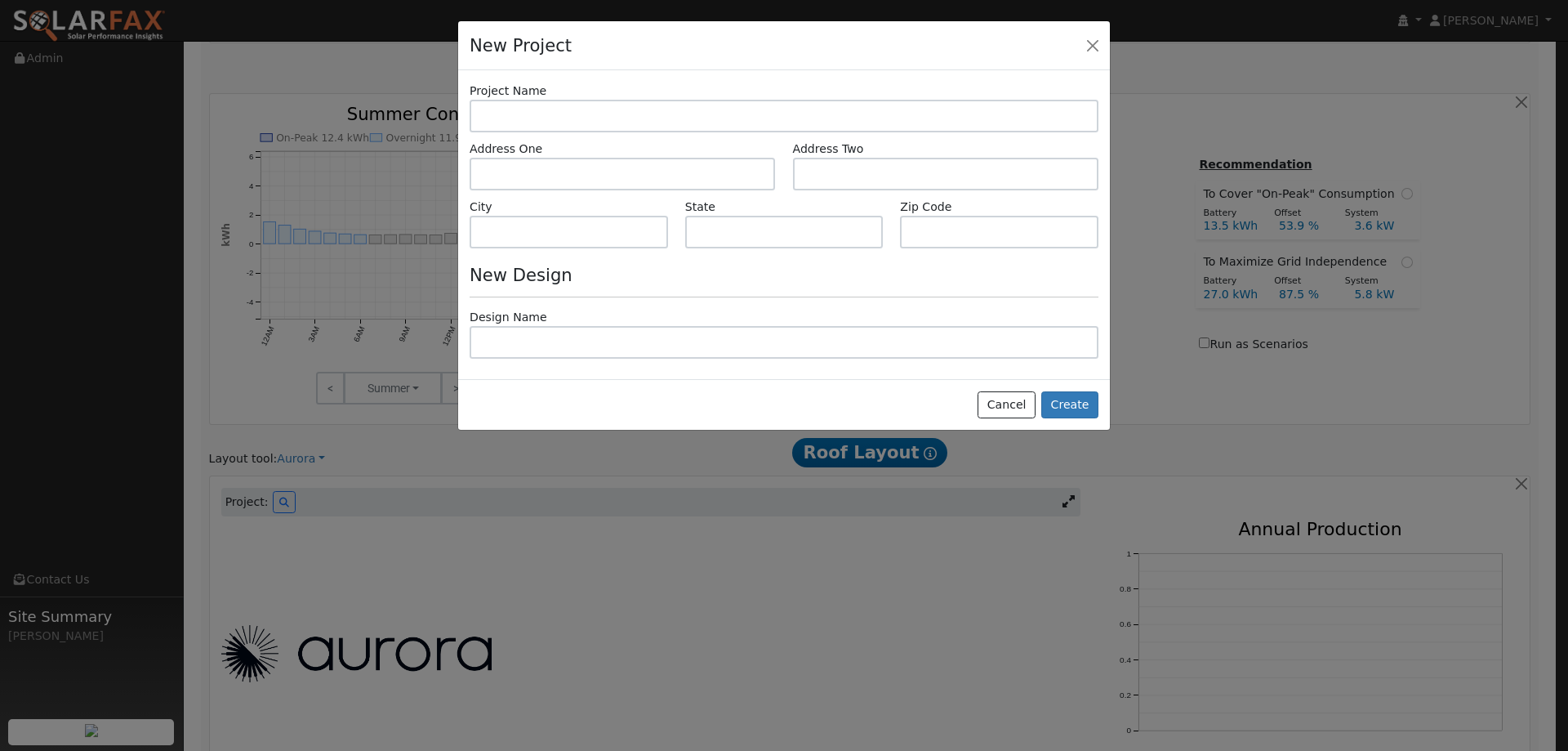
type input "[PERSON_NAME]"
type input "[STREET_ADDRESS][PERSON_NAME]"
type input "Elmira"
type input "CA"
type input "95625"
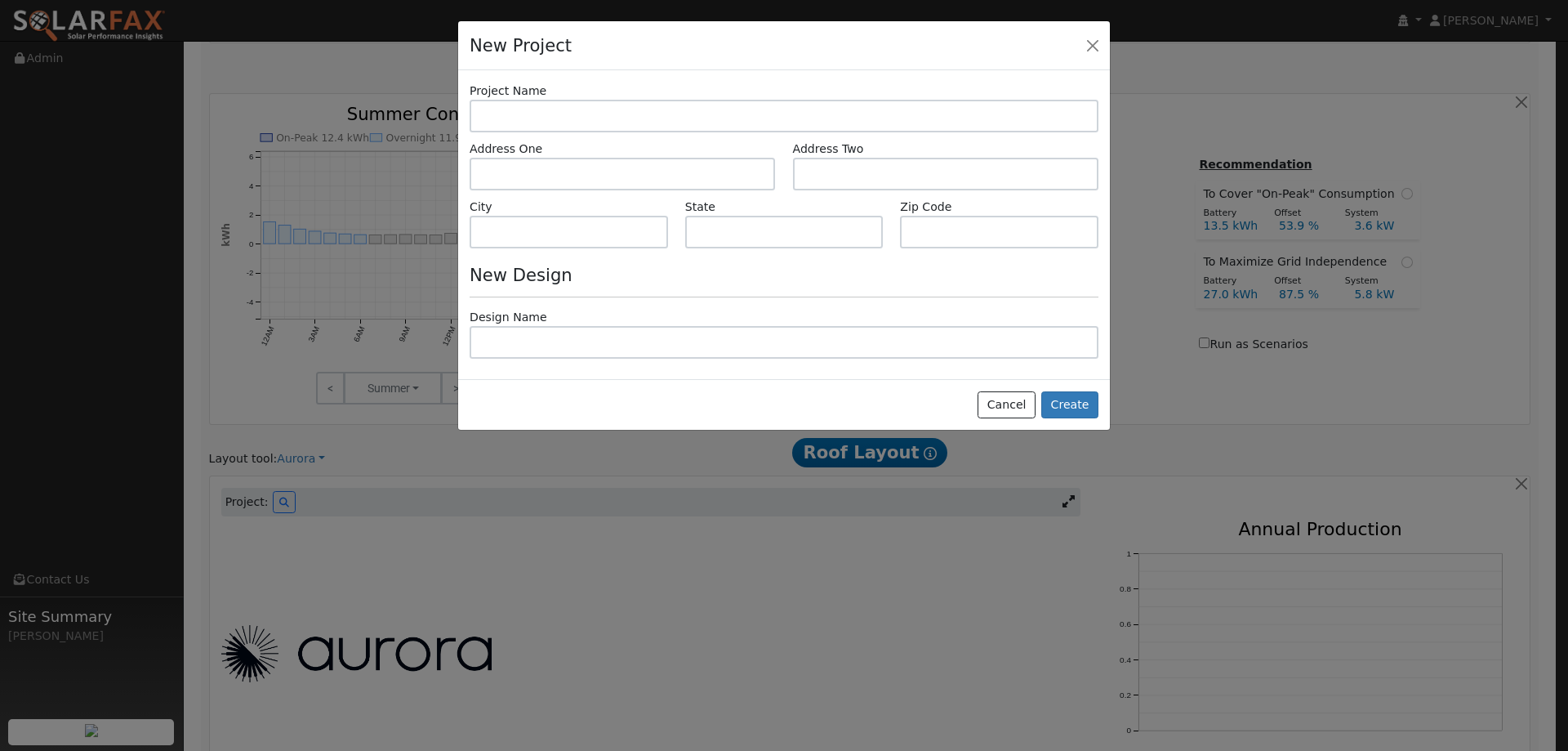
type input "Design"
click at [1069, 395] on button "Create" at bounding box center [1069, 405] width 57 height 28
click at [1059, 406] on button "Create" at bounding box center [1069, 405] width 57 height 28
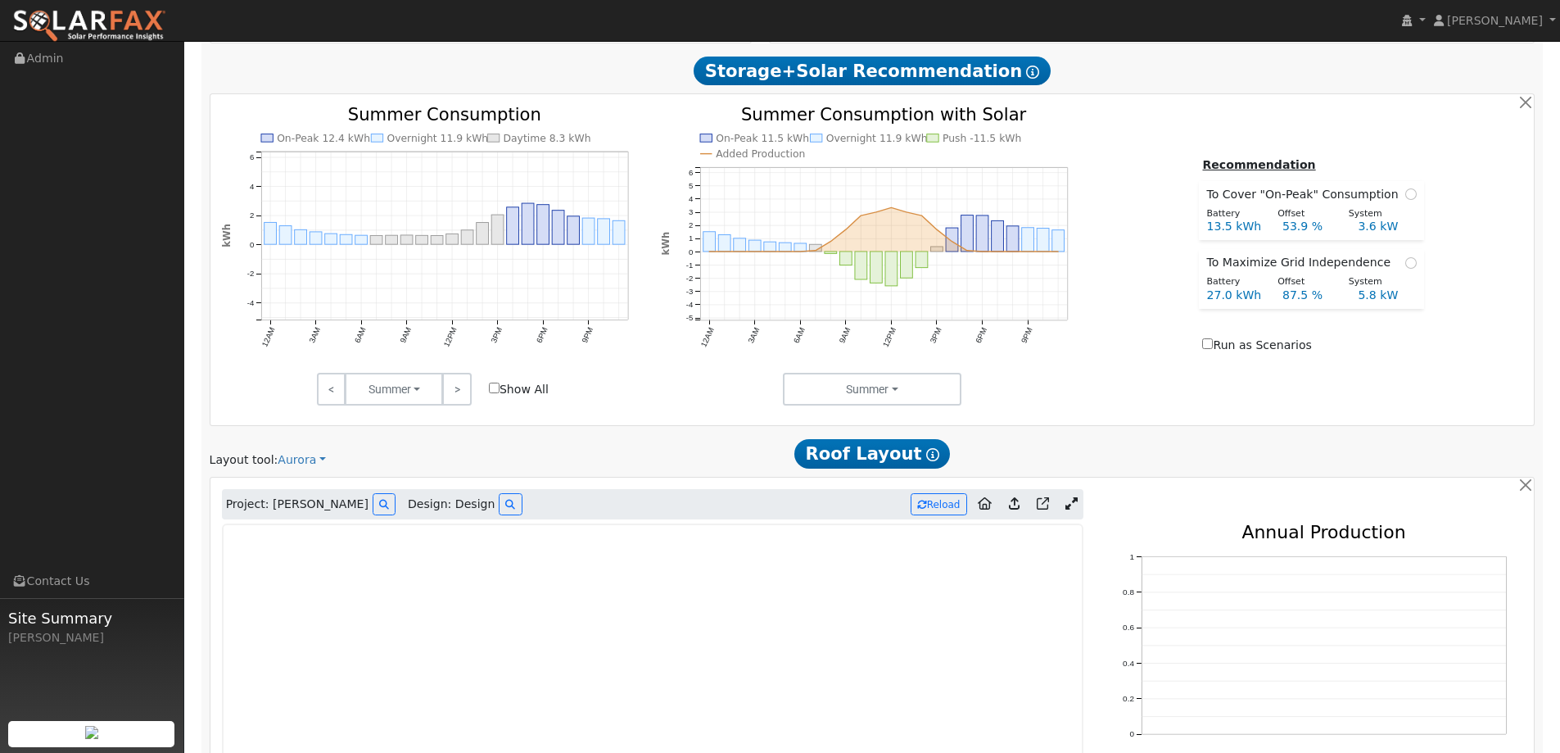
scroll to position [939, 0]
